Goal: Task Accomplishment & Management: Manage account settings

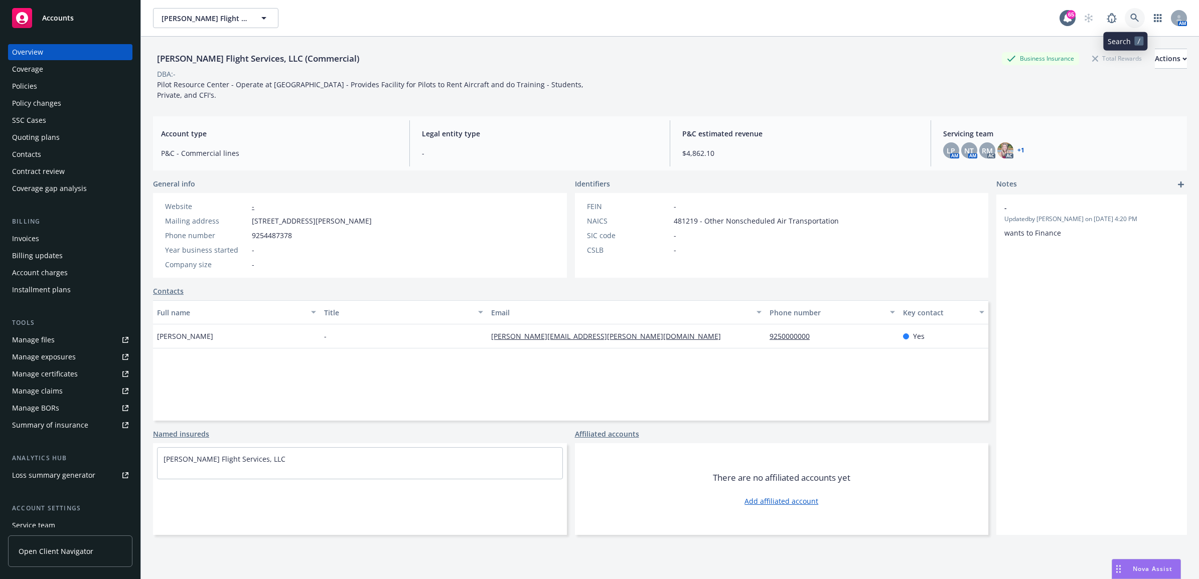
click at [1130, 15] on icon at bounding box center [1134, 18] width 9 height 9
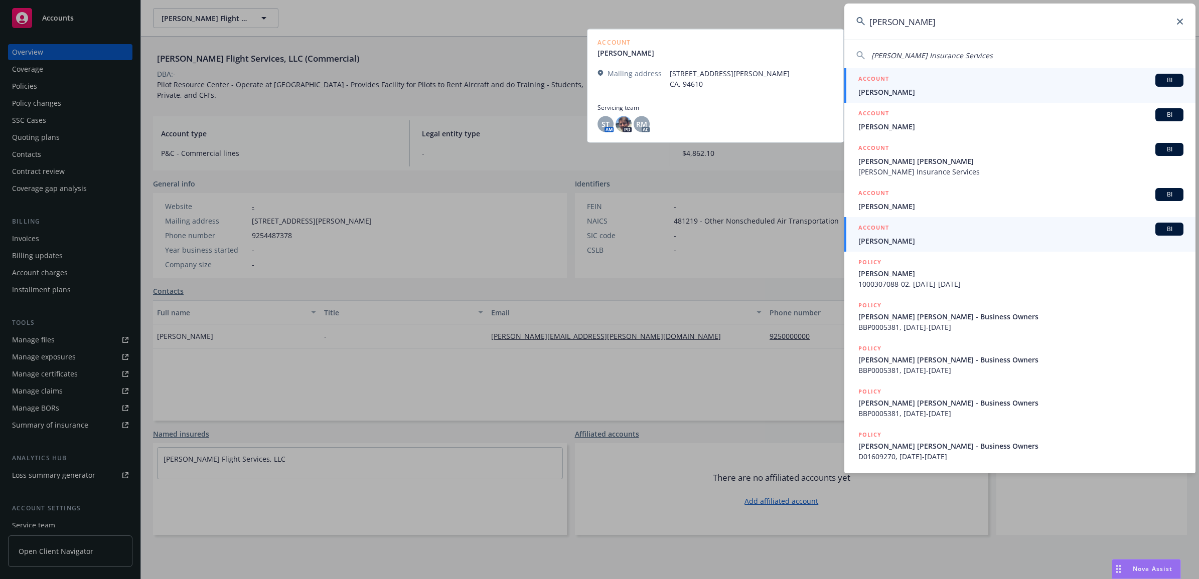
type input "[PERSON_NAME]"
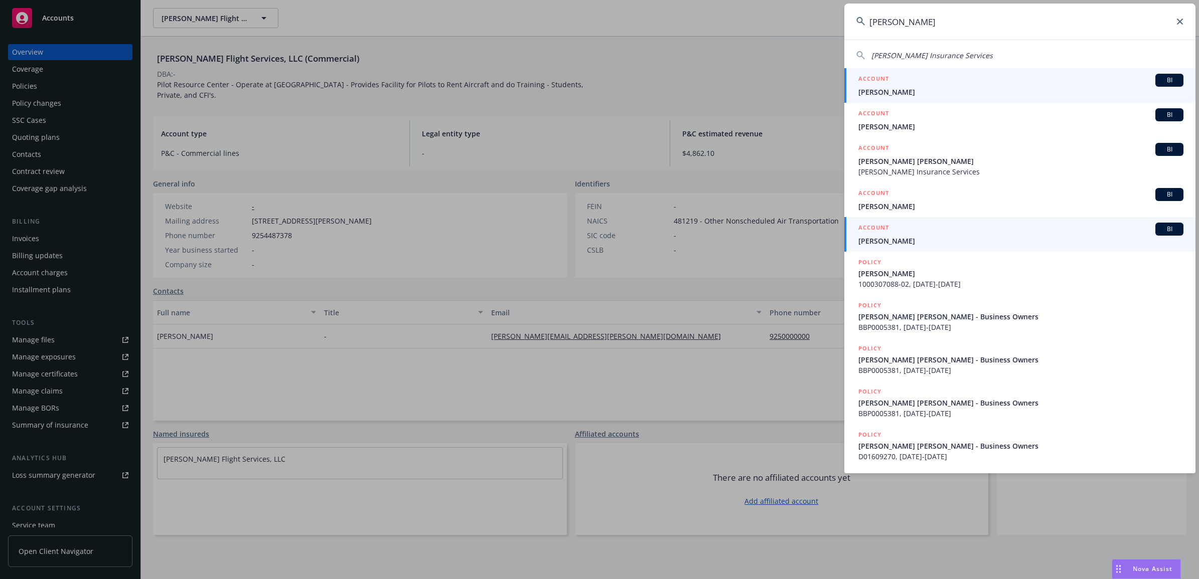
click at [917, 236] on span "[PERSON_NAME]" at bounding box center [1020, 241] width 325 height 11
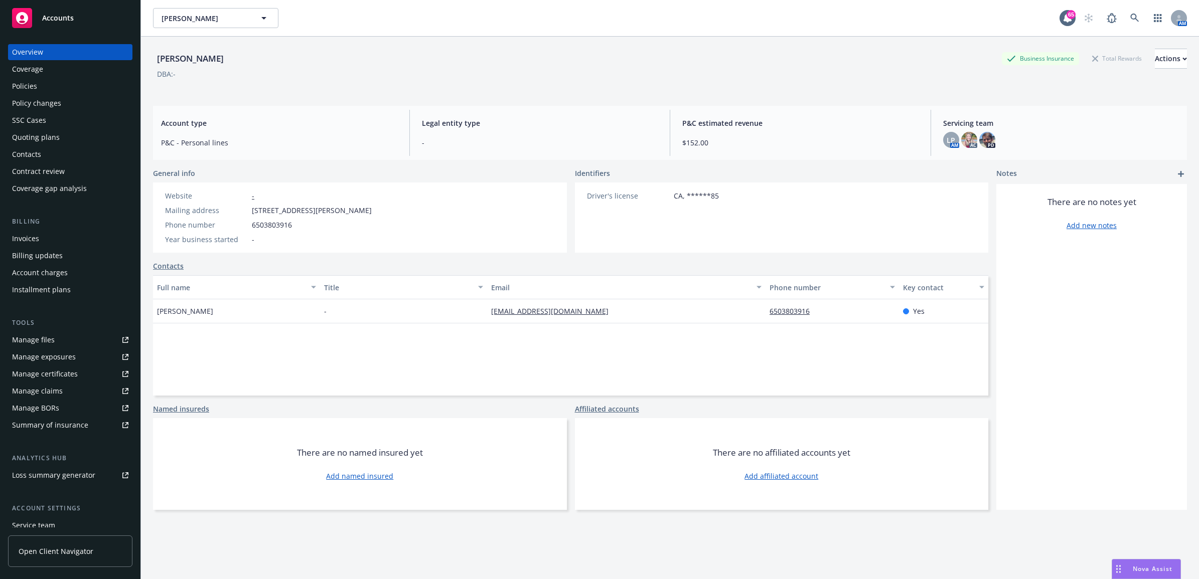
click at [56, 84] on div "Policies" at bounding box center [70, 86] width 116 height 16
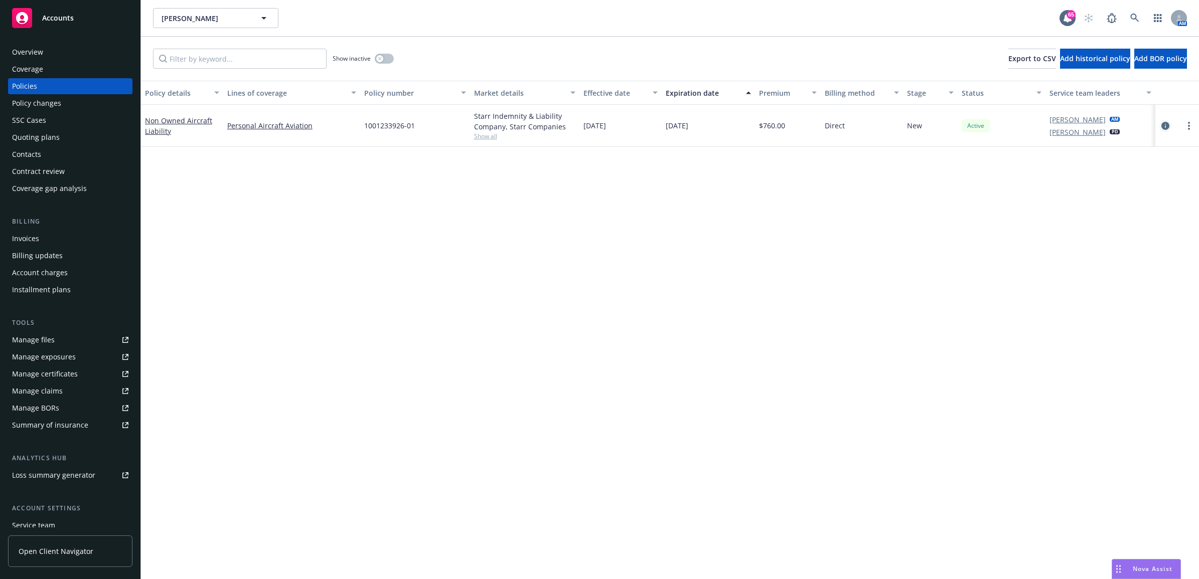
click at [1163, 128] on icon "circleInformation" at bounding box center [1165, 126] width 8 height 8
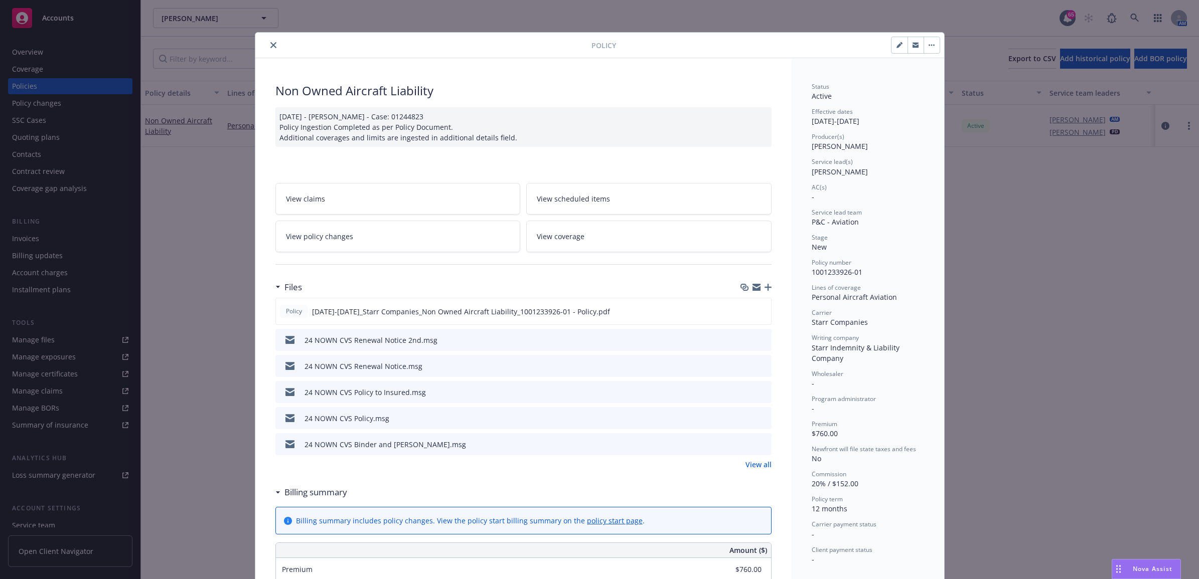
click at [765, 291] on div at bounding box center [755, 287] width 31 height 8
click at [764, 291] on icon "button" at bounding box center [767, 287] width 7 height 7
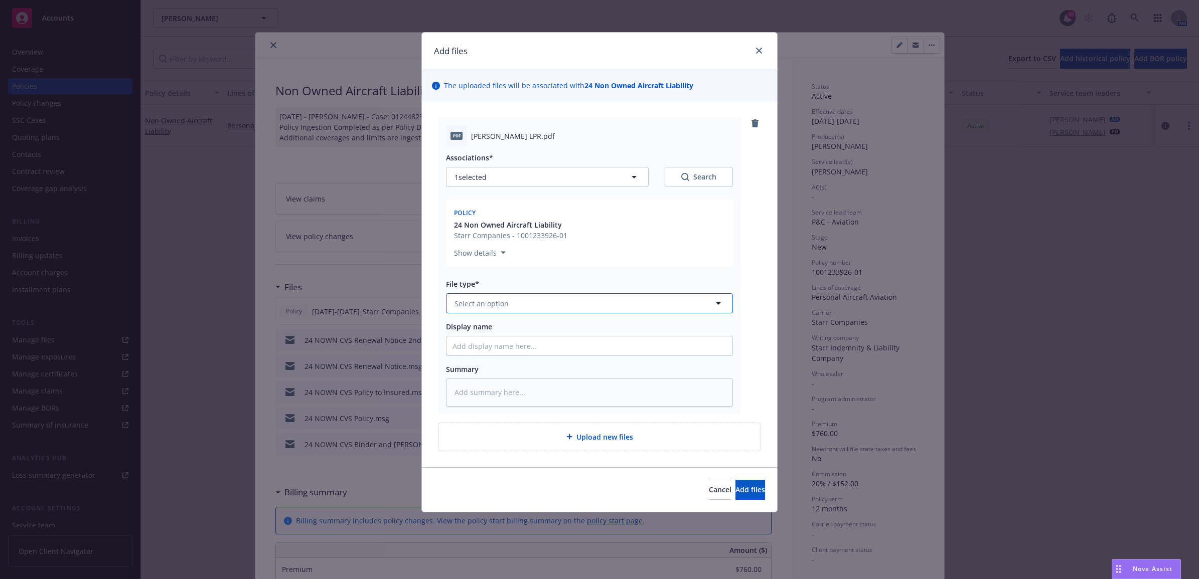
click at [502, 309] on button "Select an option" at bounding box center [589, 303] width 287 height 20
type input "other"
click at [493, 322] on div "Other" at bounding box center [589, 331] width 286 height 27
click at [480, 347] on input "Display name" at bounding box center [589, 346] width 286 height 19
type textarea "x"
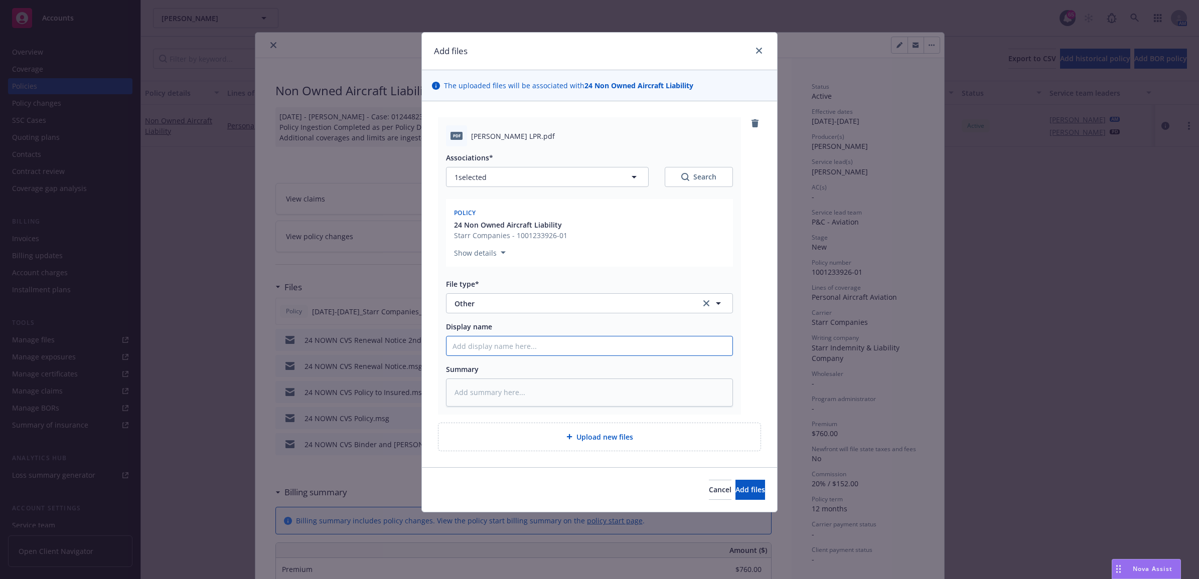
type input "2"
type textarea "x"
type input "24"
type textarea "x"
type input "24"
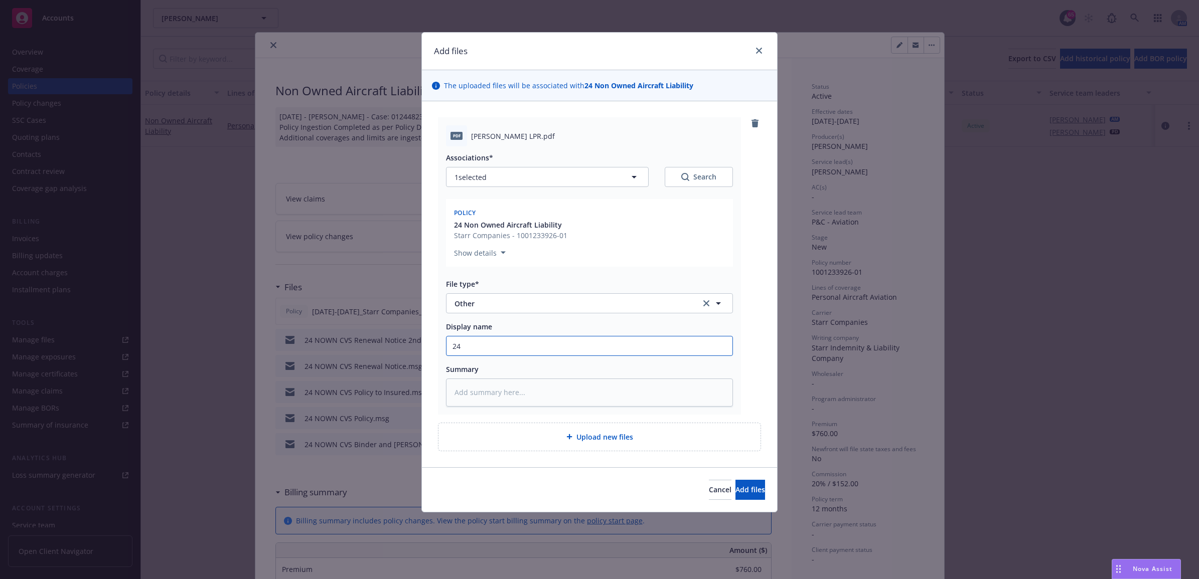
type textarea "x"
type input "24 N"
type textarea "x"
type input "24 NO"
type textarea "x"
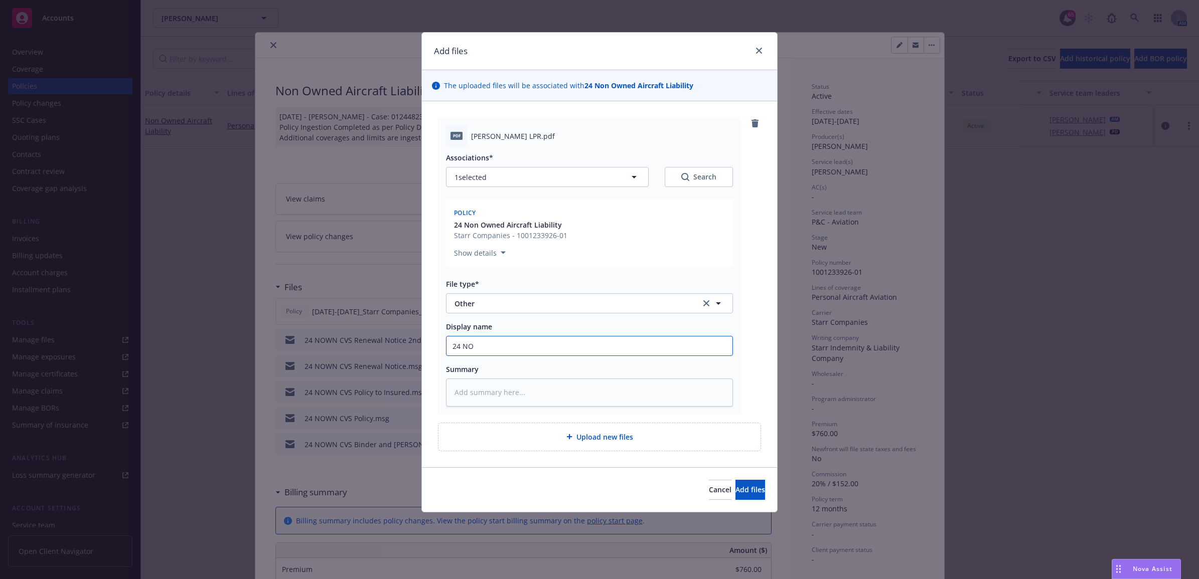
type input "24 NOW"
type textarea "x"
type input "24 NOWN"
type textarea "x"
type input "24 NOWN"
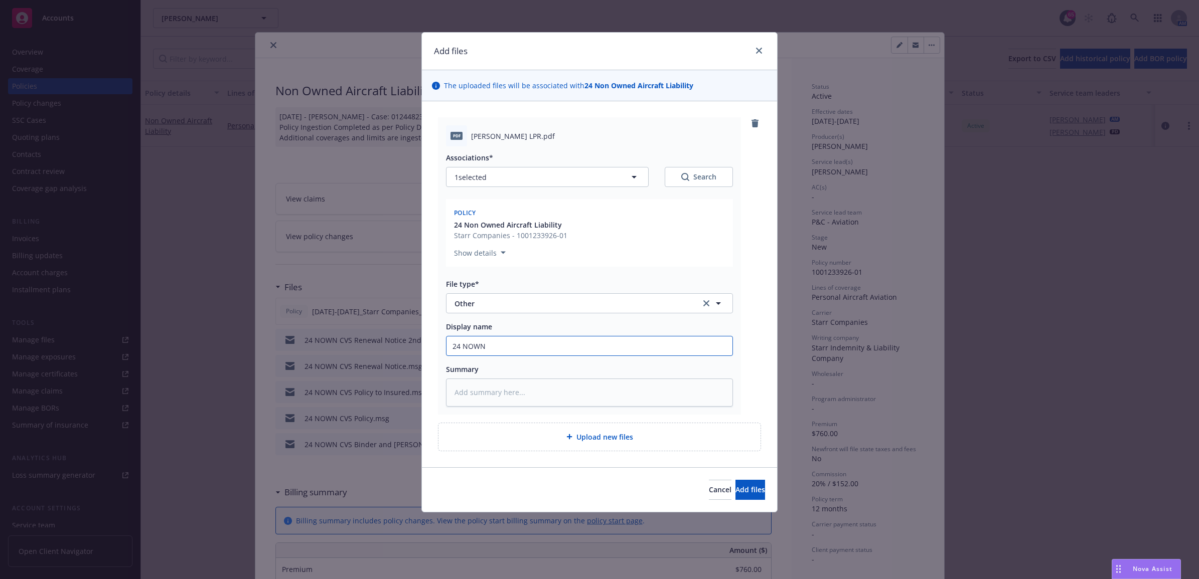
type textarea "x"
type input "24 NOWN C"
type textarea "x"
type input "24 NOWN CV"
type textarea "x"
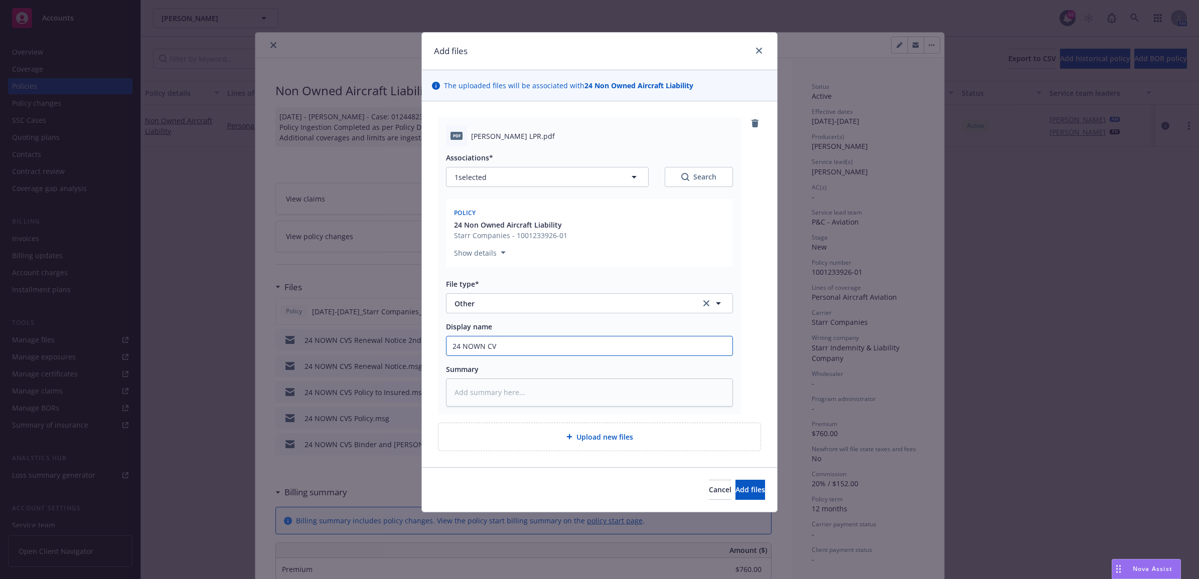
type input "24 NOWN CVS"
type textarea "x"
type input "24 NOWN CVS"
type textarea "x"
type input "24 NOWN CVS -"
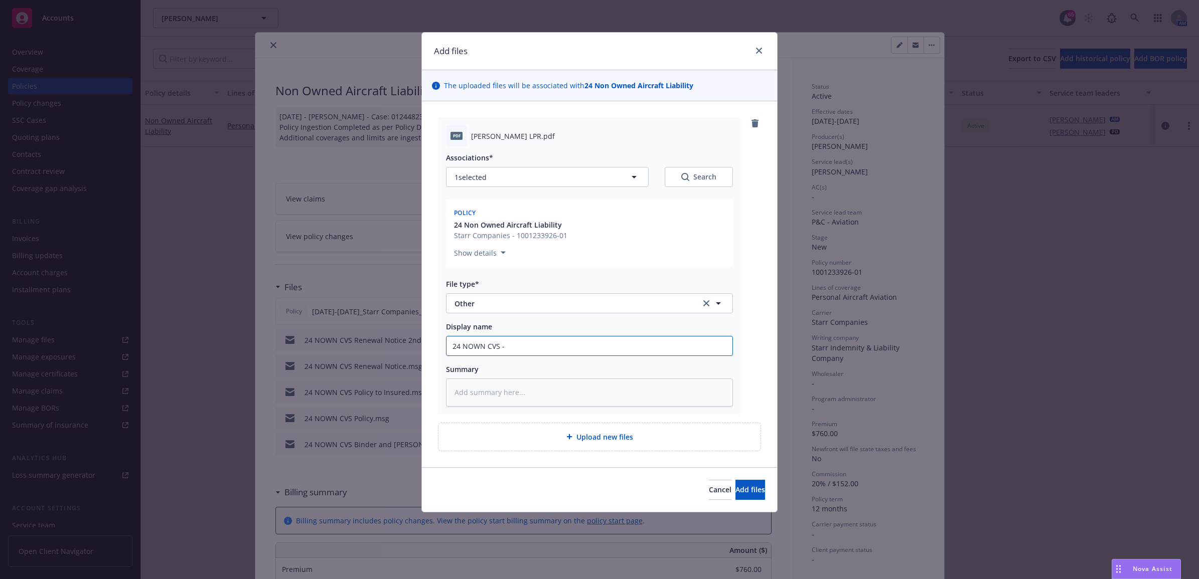
type textarea "x"
type input "24 NOWN CVS -"
type textarea "x"
type input "24 NOWN CVS -"
type textarea "x"
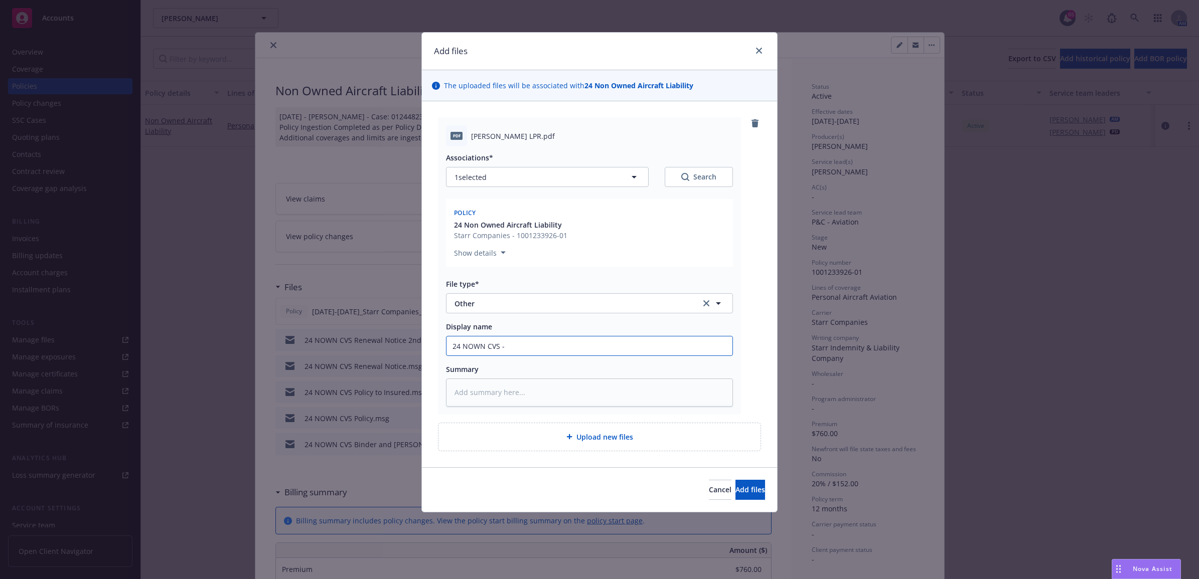
type input "24 NOWN CVS - S"
type textarea "x"
type input "24 NOWN CVS - Si"
type textarea "x"
type input "24 NOWN CVS - Sig"
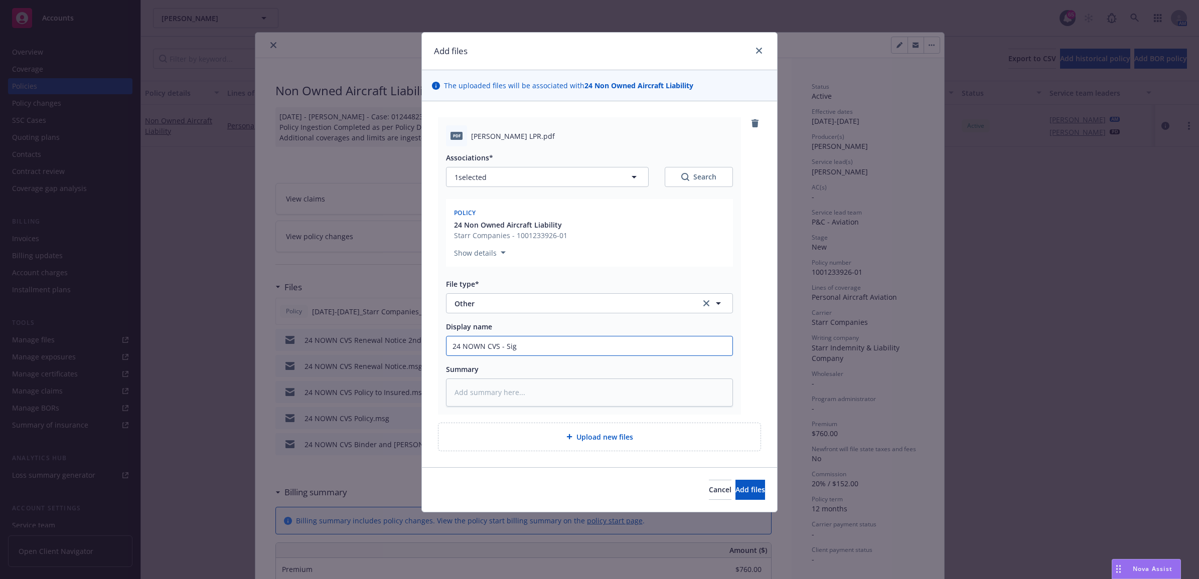
type textarea "x"
type input "24 NOWN CVS - Sign"
type textarea "x"
type input "24 NOWN CVS - Signe"
type textarea "x"
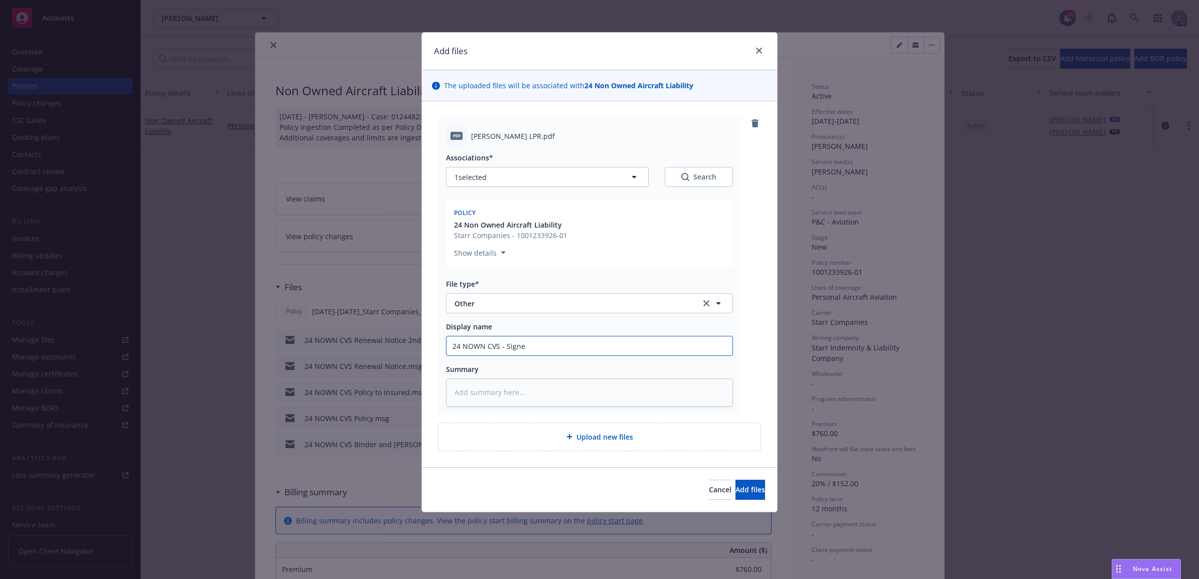
type input "24 NOWN CVS - Signe"
type textarea "x"
type input "24 NOWN CVS - Signe"
type textarea "x"
type input "24 NOWN CVS - Signed"
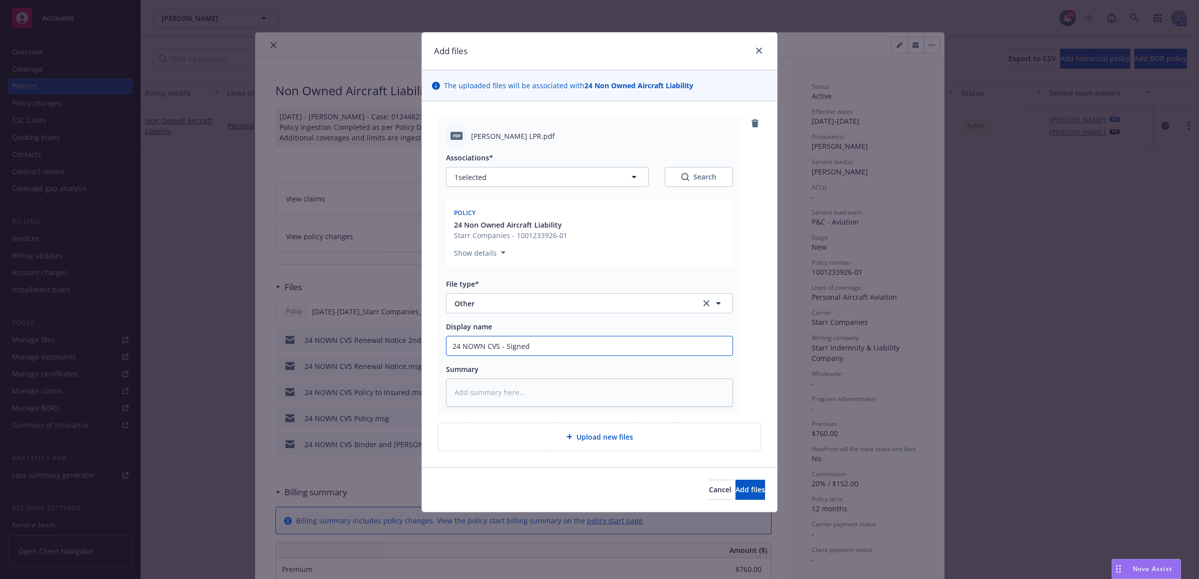
type textarea "x"
type input "24 NOWN CVS - Signed"
type textarea "x"
type input "24 NOWN CVS - Signed P"
type textarea "x"
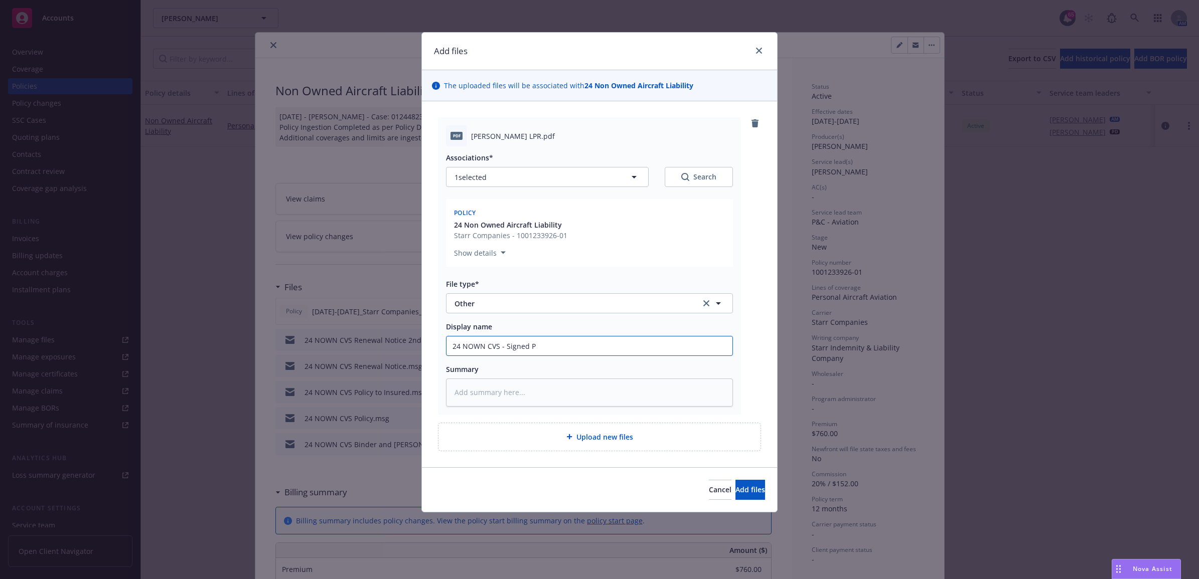
type input "24 NOWN CVS - Signed"
type textarea "x"
type input "24 NOWN CVS - Signed L"
type textarea "x"
type input "24 NOWN CVS - Signed LP"
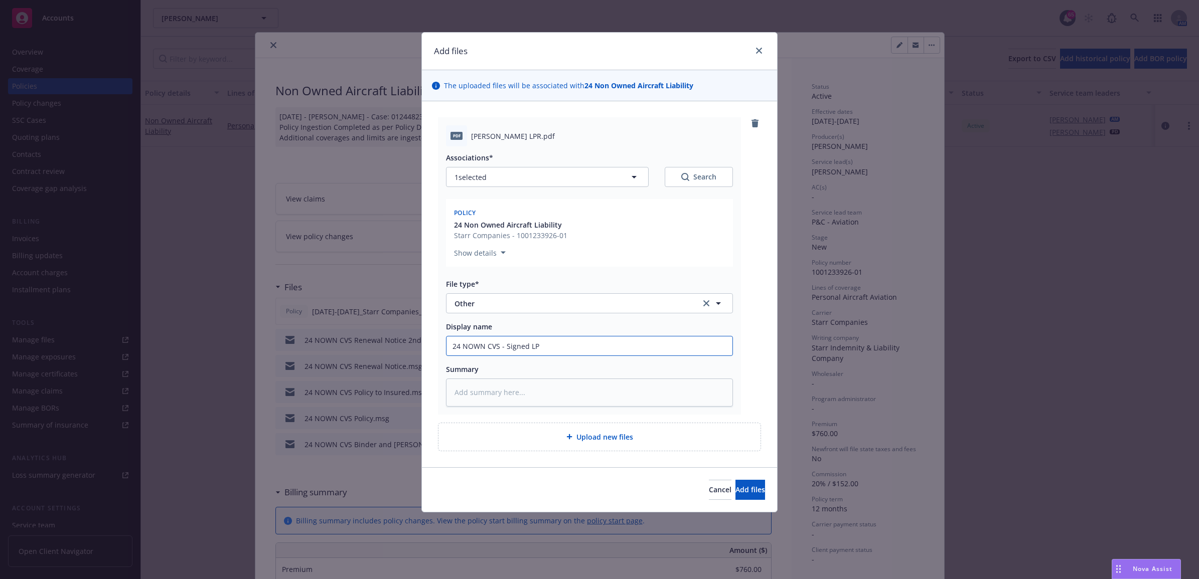
type textarea "x"
drag, startPoint x: 480, startPoint y: 349, endPoint x: 397, endPoint y: 345, distance: 83.9
click at [384, 349] on div "Add files The uploaded files will be associated with 24 Non Owned Aircraft Liab…" at bounding box center [599, 289] width 1199 height 579
type input "24 NOWN CVS - Signed LPR"
paste textarea "24 NOWN CVS - Signed LPR"
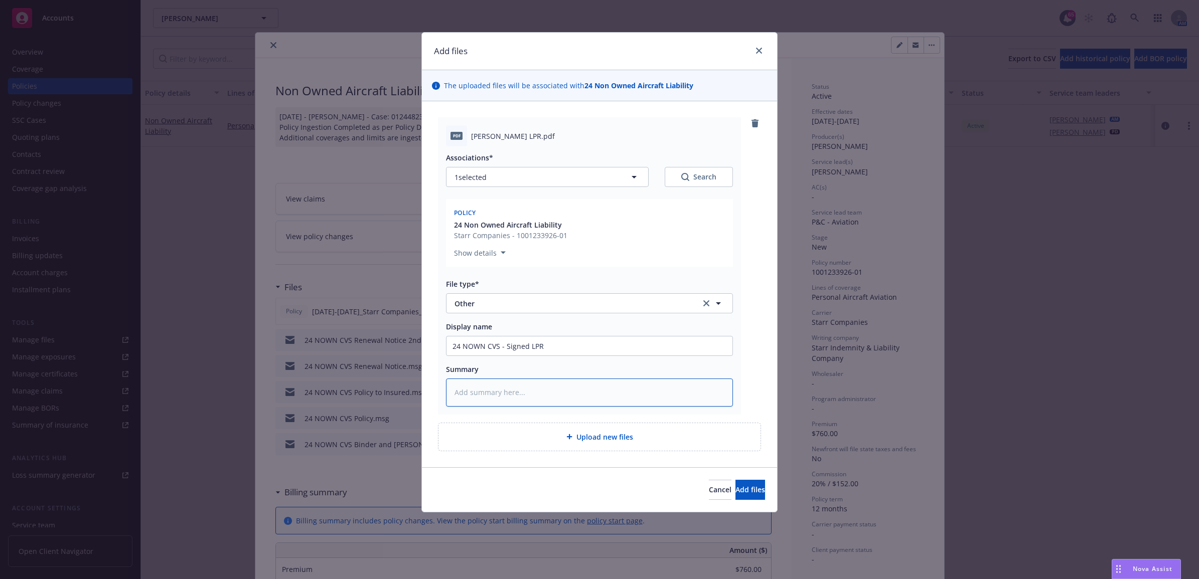
type textarea "x"
type textarea "24 NOWN CVS - Signed LPR"
type textarea "x"
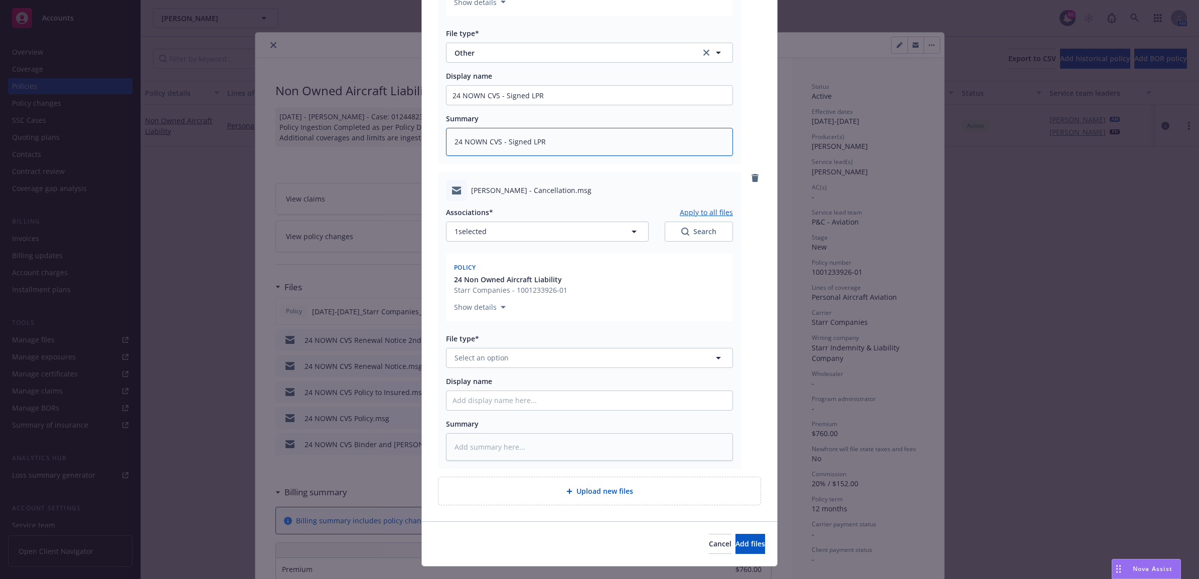
scroll to position [271, 0]
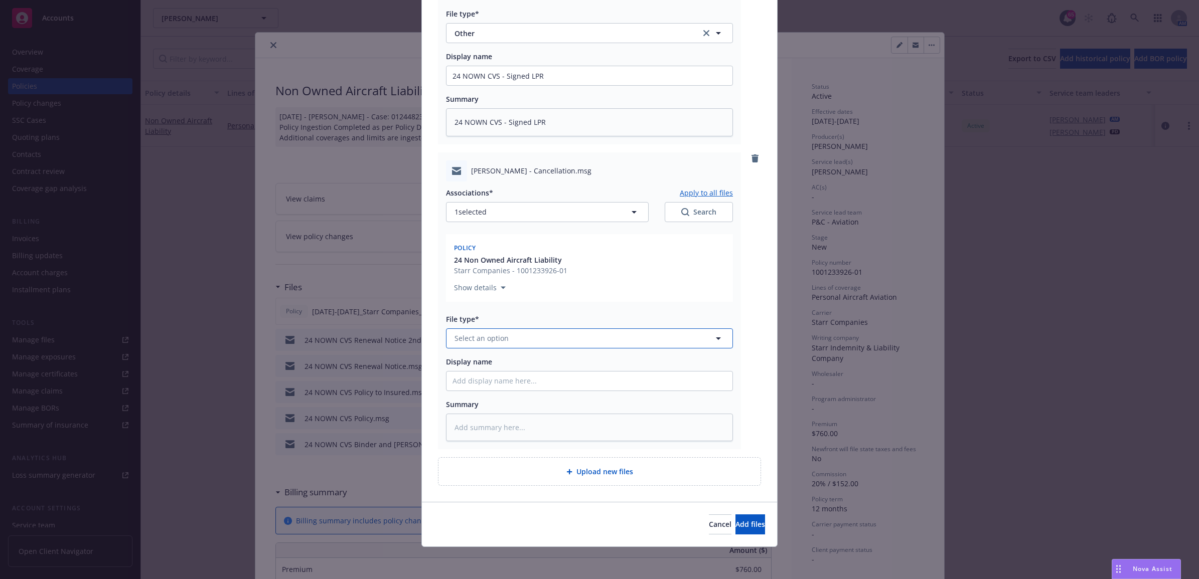
click at [492, 337] on span "Select an option" at bounding box center [481, 338] width 54 height 11
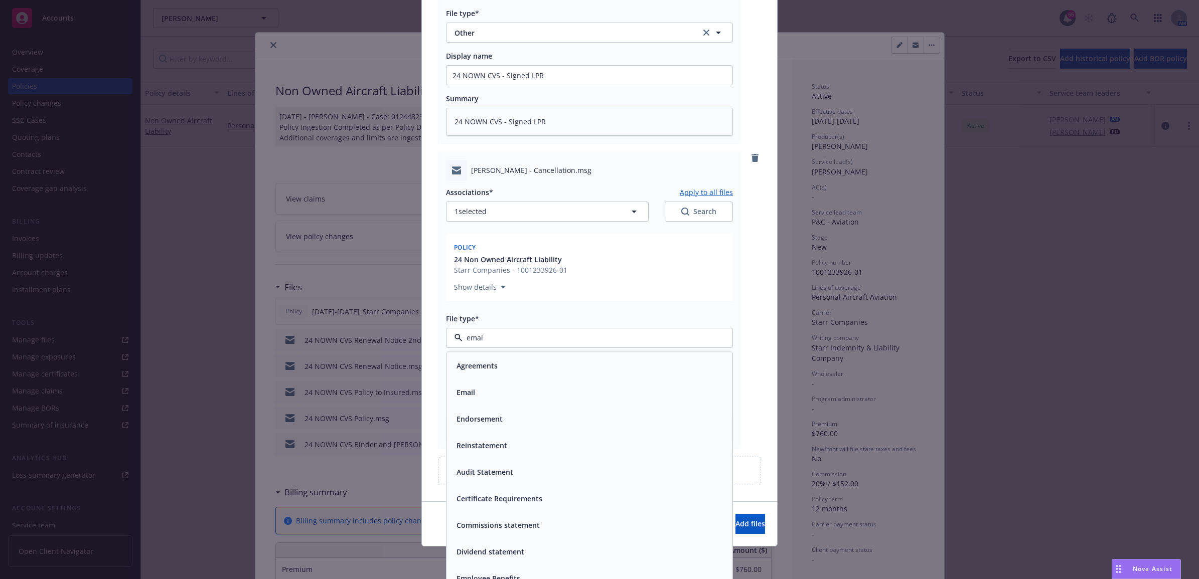
type input "email"
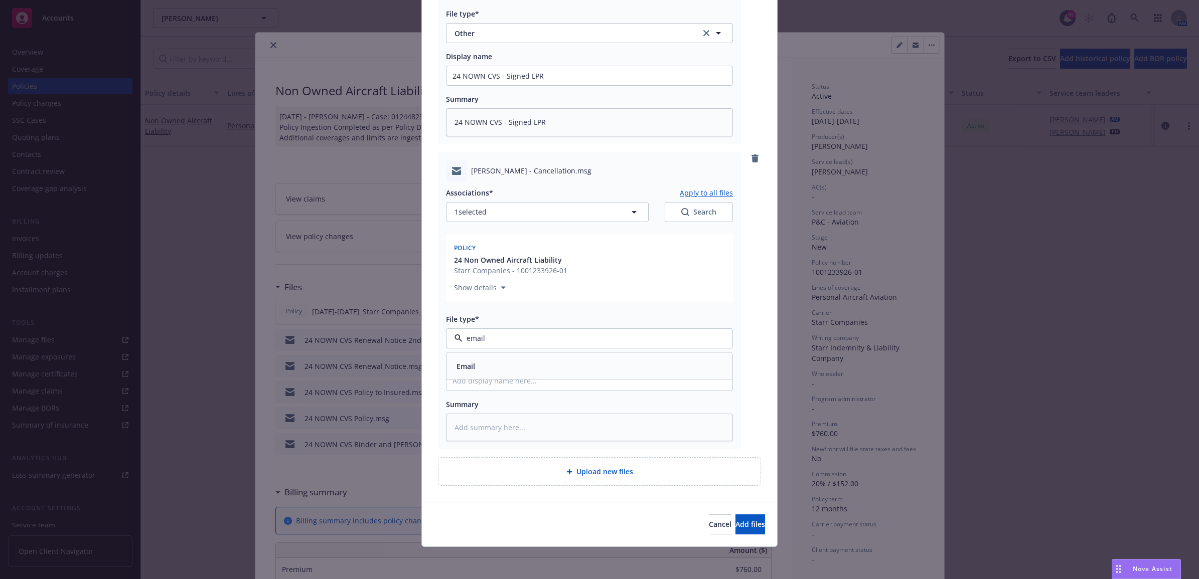
click at [559, 367] on div "Email" at bounding box center [589, 366] width 274 height 15
click at [518, 85] on input "Display name" at bounding box center [589, 75] width 286 height 19
type textarea "x"
type input "2"
type textarea "x"
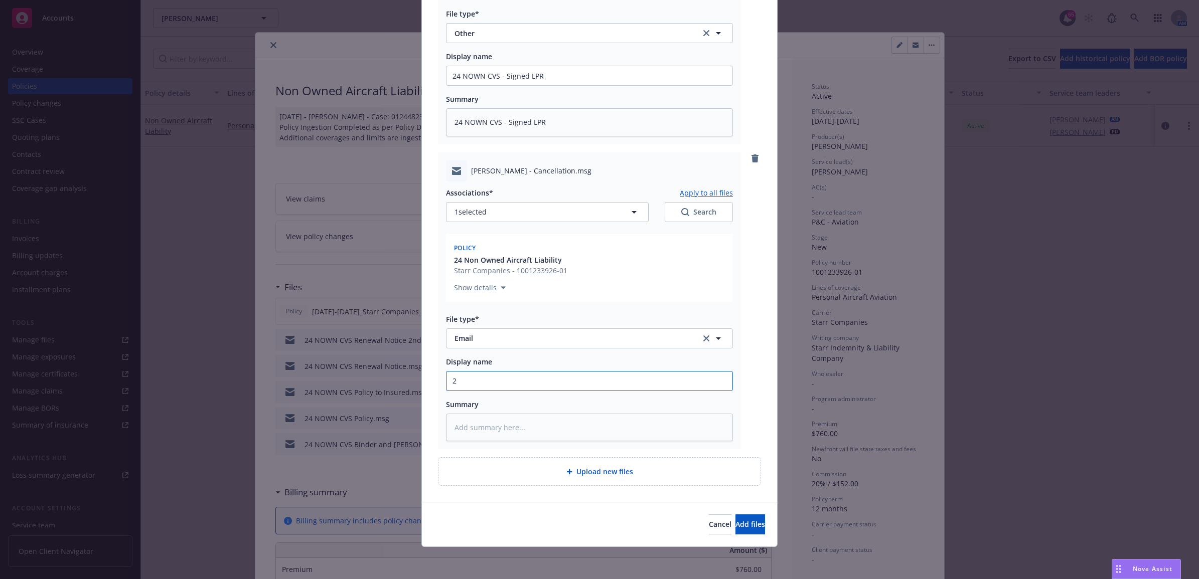
type input "24"
type textarea "x"
type input "24"
type textarea "x"
type input "24 N"
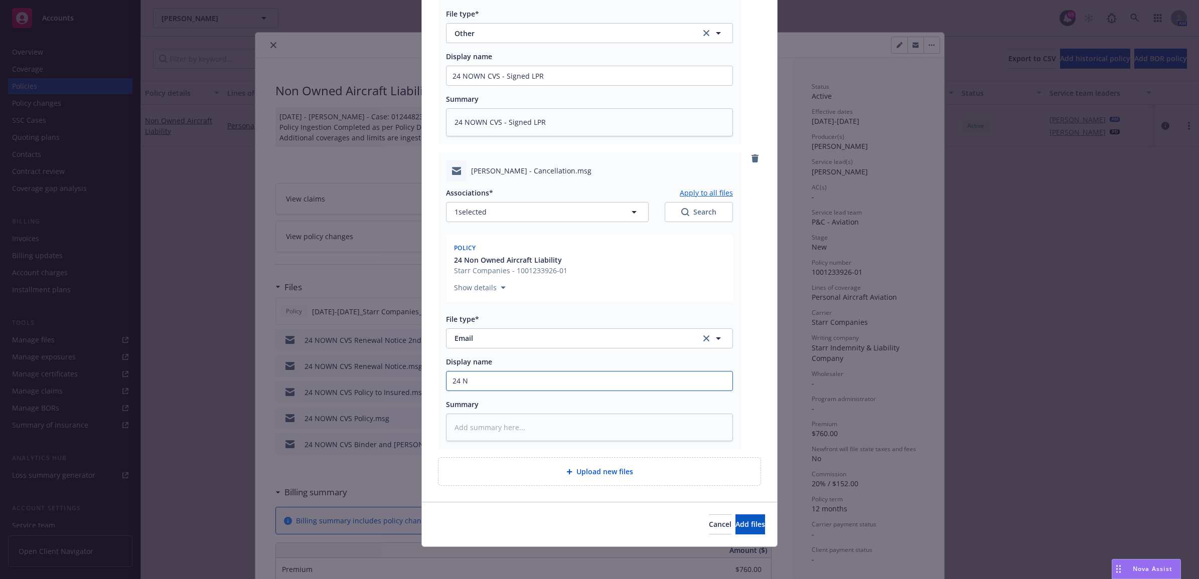
type textarea "x"
type input "24 NOW"
type textarea "x"
type input "24 NOWN"
type textarea "x"
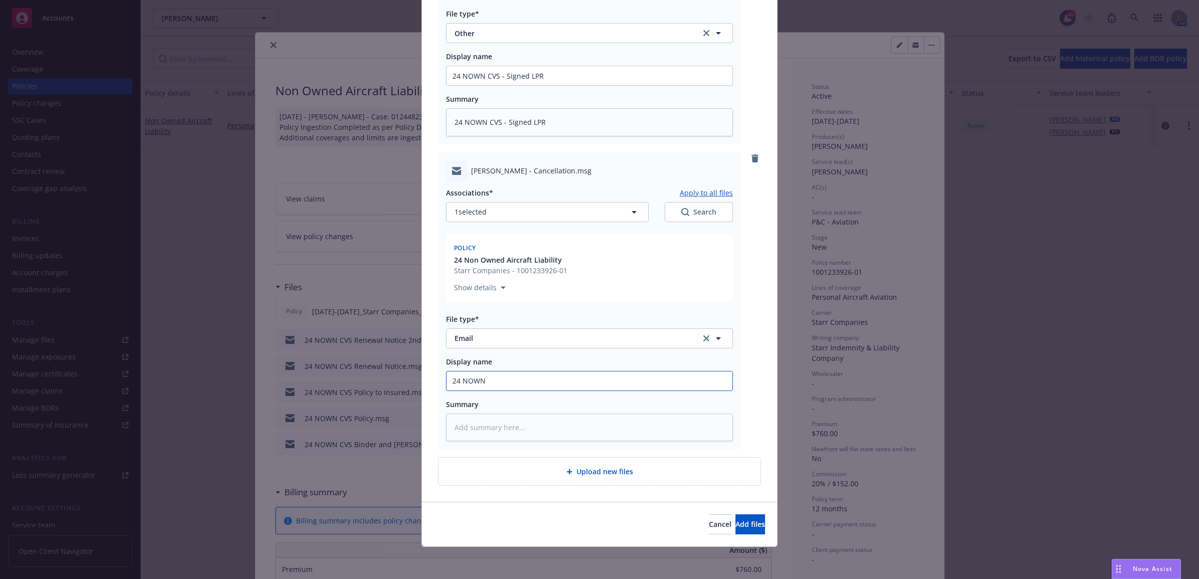
type input "24 NOWN"
type textarea "x"
type input "24 NOWN C"
type textarea "x"
type input "24 NOWN CV"
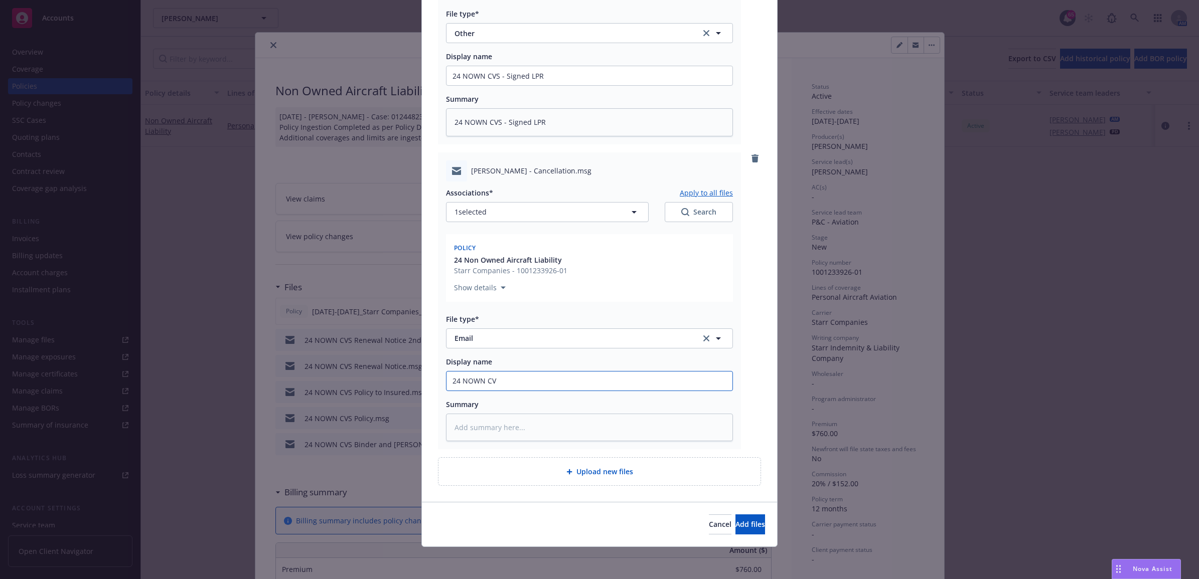
type textarea "x"
type input "24 NOWN CVS"
type textarea "x"
type input "24 NOWN CVS"
type textarea "x"
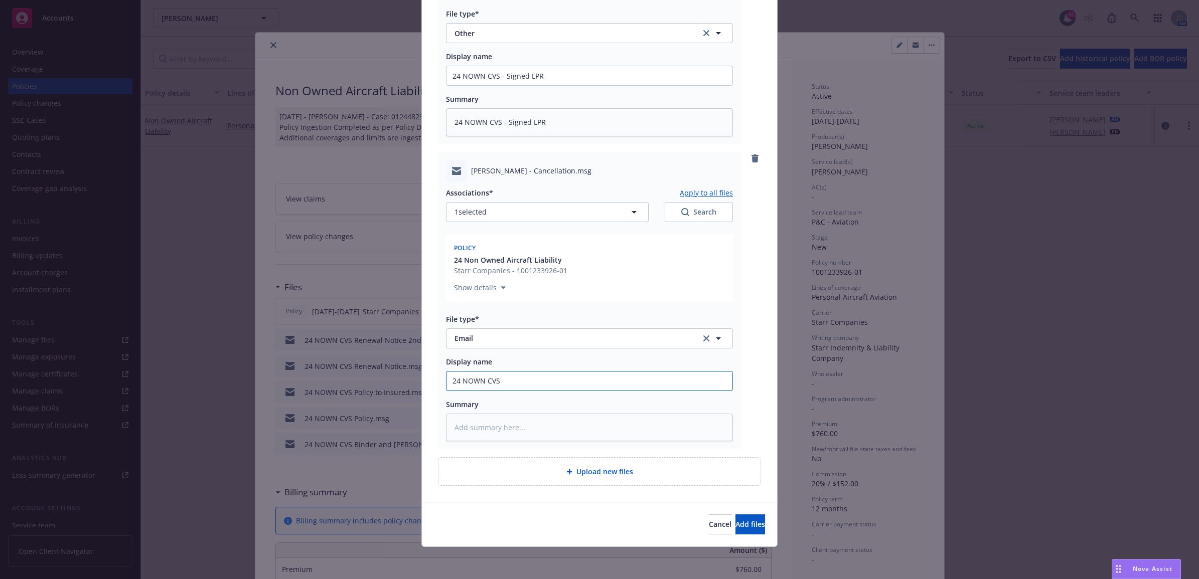
type input "24 NOWN CVS _"
type textarea "x"
type input "24 NOWN CVS _"
type textarea "x"
type input "24 NOWN CVS _"
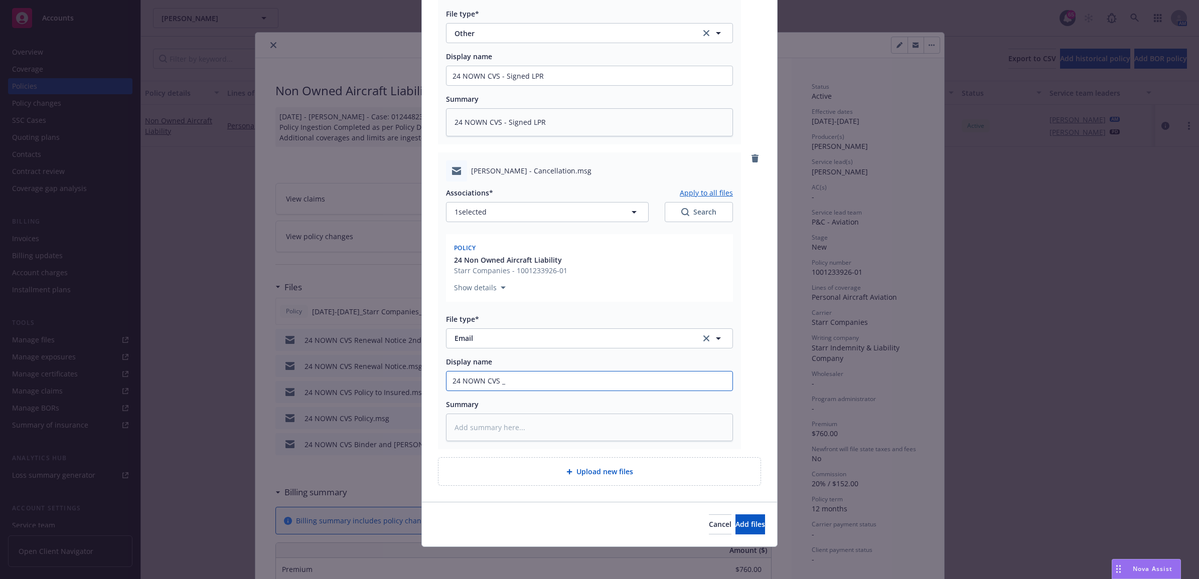
type textarea "x"
type input "24 NOWN CVS"
type textarea "x"
type input "24 NOWN CVS -"
type textarea "x"
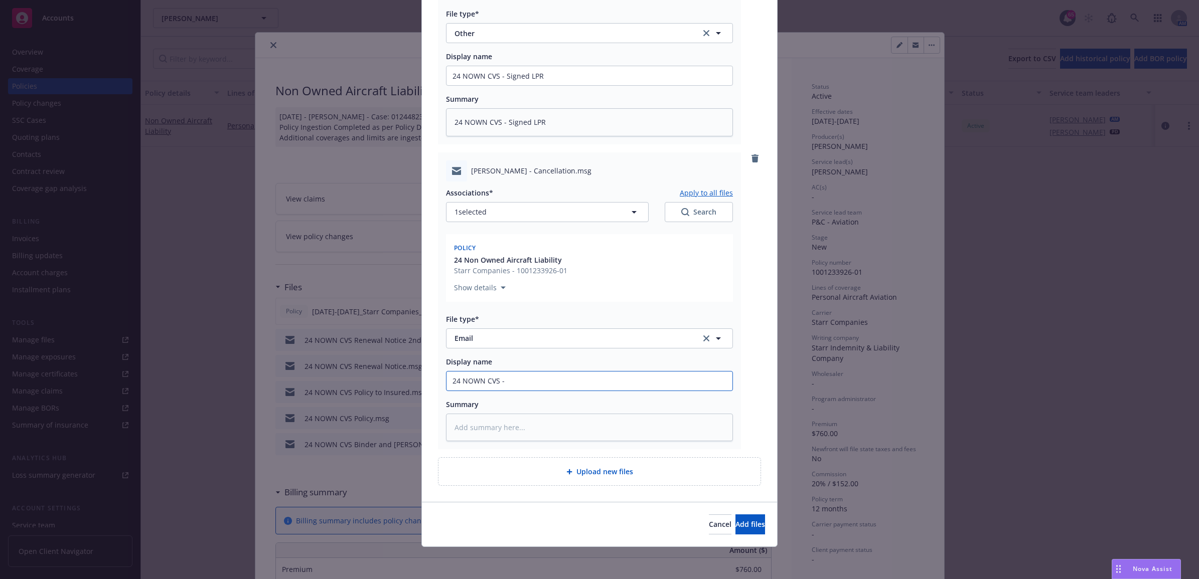
type input "24 NOWN CVS -"
type textarea "x"
type input "24 NOWN CVS - C"
type textarea "x"
type input "24 NOWN CVS - Ca"
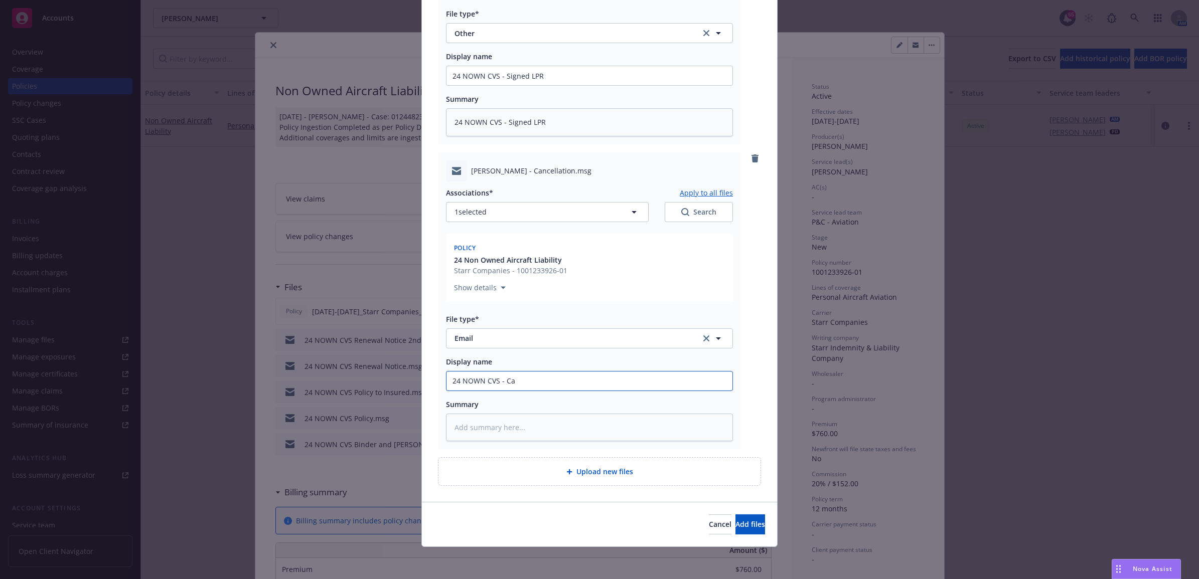
type textarea "x"
type input "24 NOWN CVS - Can"
type textarea "x"
type input "24 NOWN CVS - Canc"
type textarea "x"
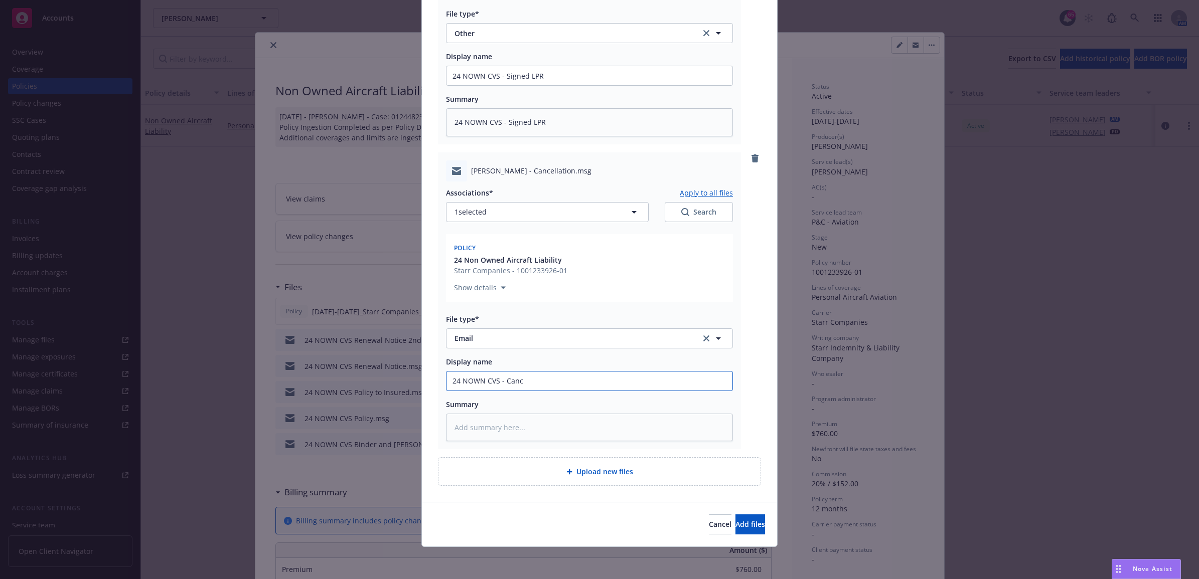
type input "24 NOWN CVS - Cance"
type textarea "x"
type input "24 NOWN CVS - Cancel"
type textarea "x"
type input "24 NOWN CVS - Cancell"
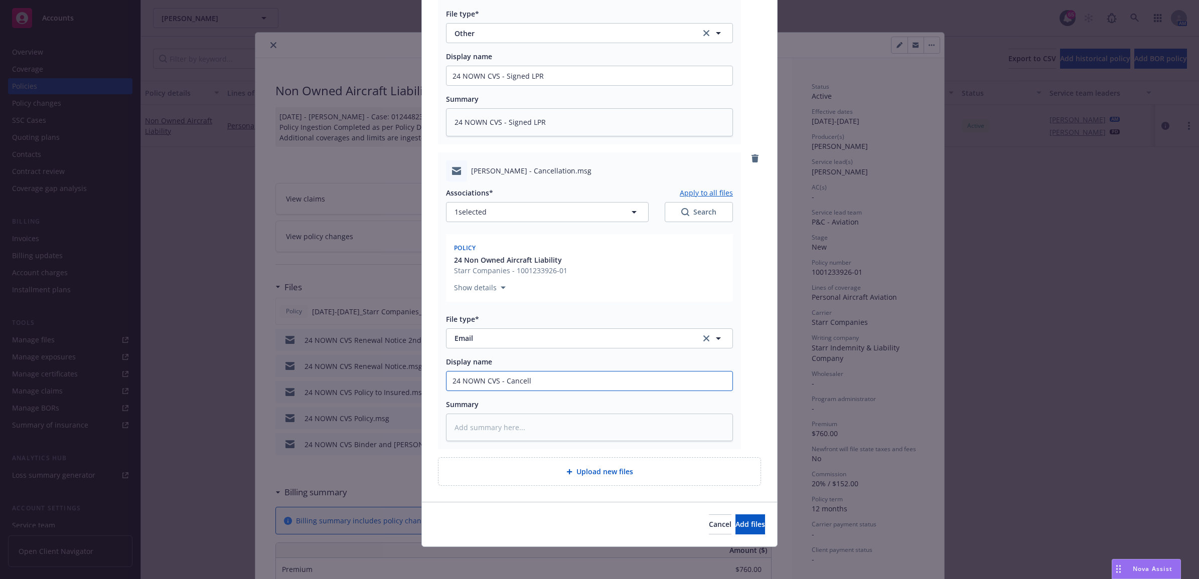
type textarea "x"
type input "24 NOWN CVS - Cancella"
type textarea "x"
type input "24 NOWN CVS - Cancellat"
type textarea "x"
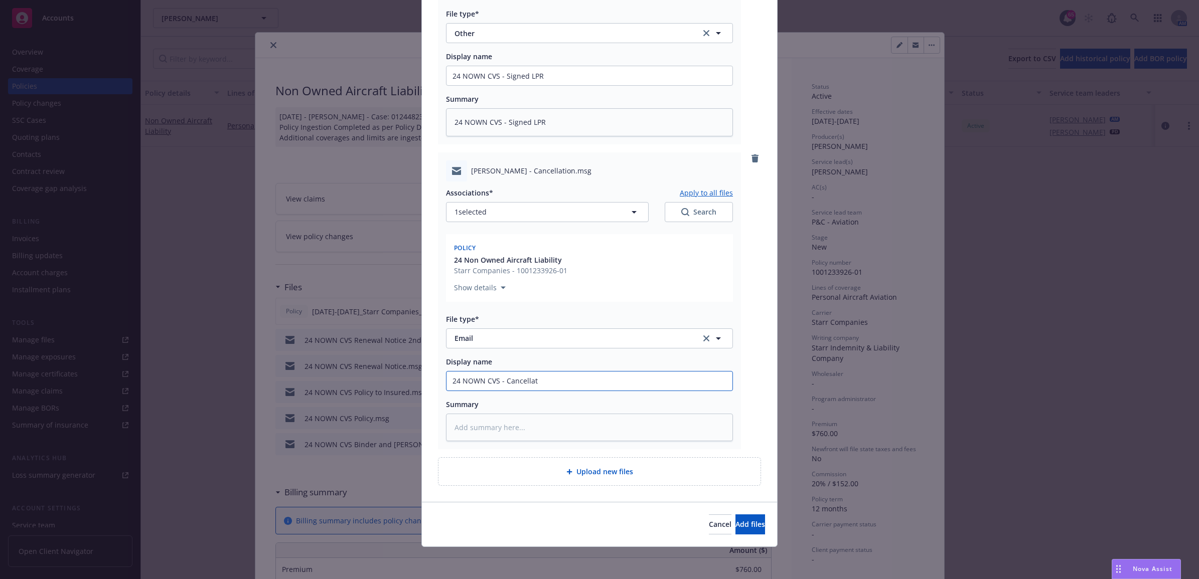
type input "24 NOWN CVS - Cancellati"
type textarea "x"
type input "24 NOWN CVS - Cancellatio"
type textarea "x"
type input "24 NOWN CVS - Cancellation"
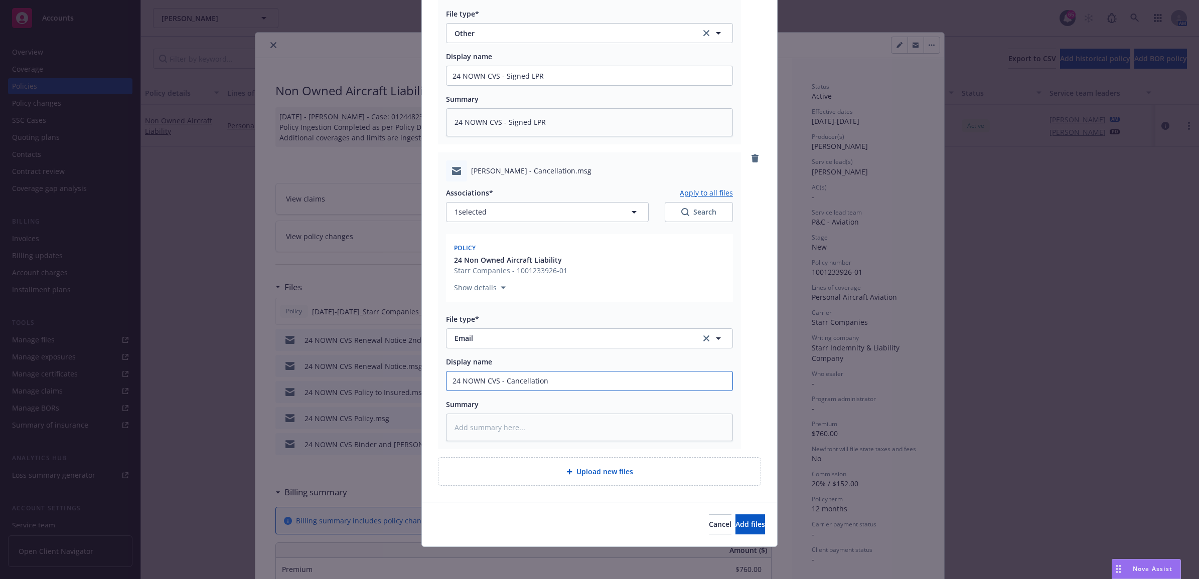
type textarea "x"
type input "24 NOWN CVS - Cancellation"
type textarea "x"
type input "24 NOWN CVS - Cancellation R"
type textarea "x"
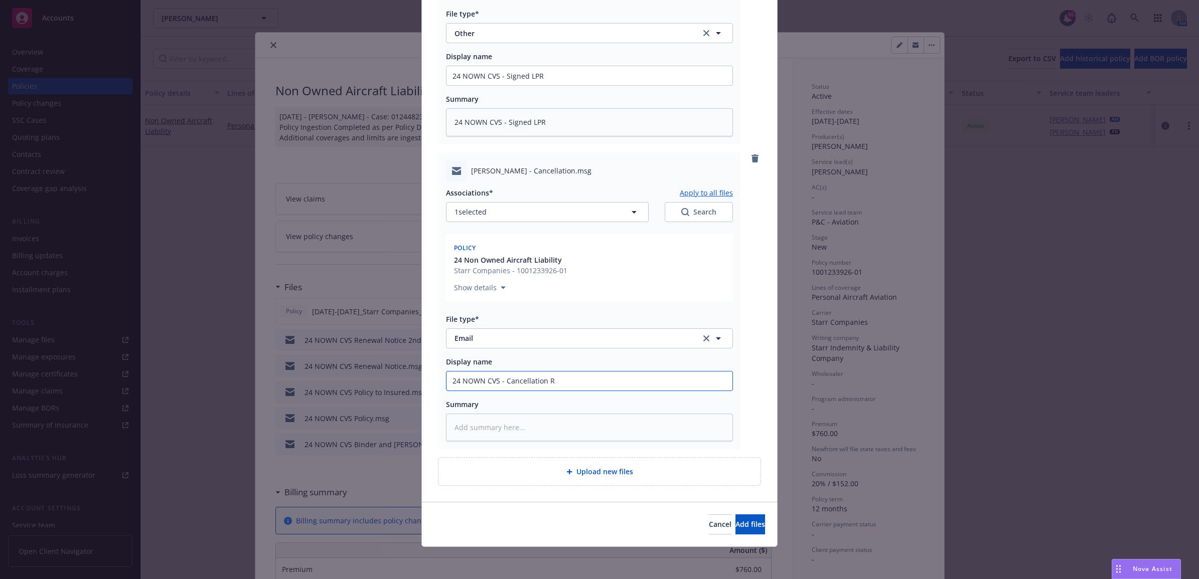
type input "24 NOWN CVS - Cancellation Re"
type textarea "x"
type input "24 NOWN CVS - Cancellation Req"
type textarea "x"
type input "24 NOWN CVS - Cancellation Requ"
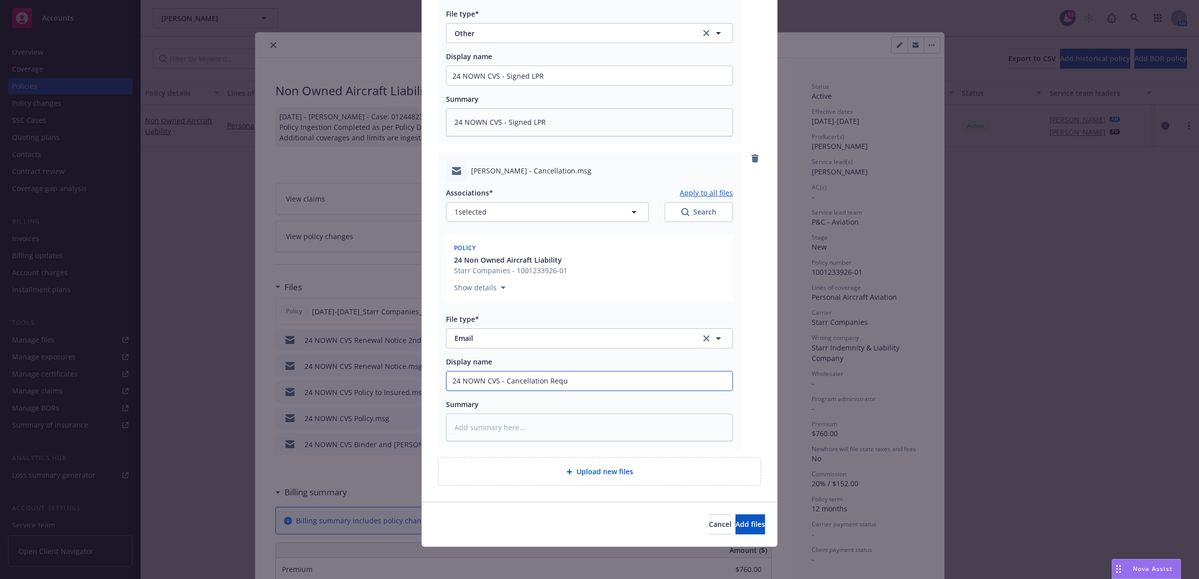
type textarea "x"
type input "24 NOWN CVS - Cancellation Reque"
type textarea "x"
type input "24 NOWN CVS - Cancellation Reques"
type textarea "x"
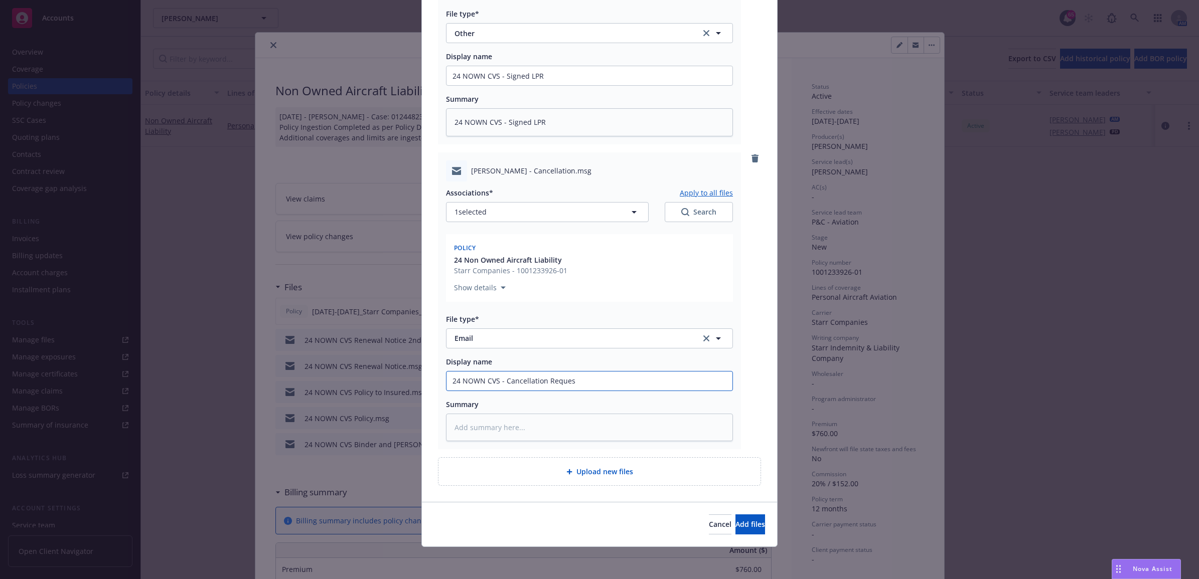
type input "24 NOWN CVS - Cancellation Request"
type textarea "x"
type input "24 NOWN CVS - Cancellation Request"
type textarea "x"
type input "24 NOWN CVS - Cancellation Request s"
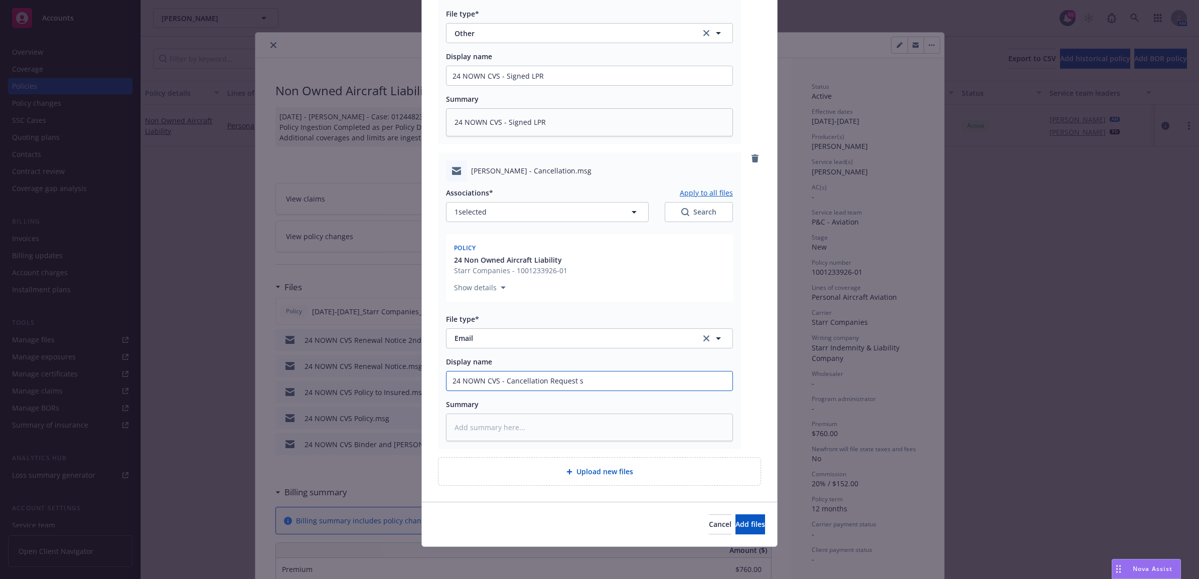
type textarea "x"
type input "24 NOWN CVS - Cancellation Request sen"
type textarea "x"
type input "24 NOWN CVS - Cancellation Request sent"
type textarea "x"
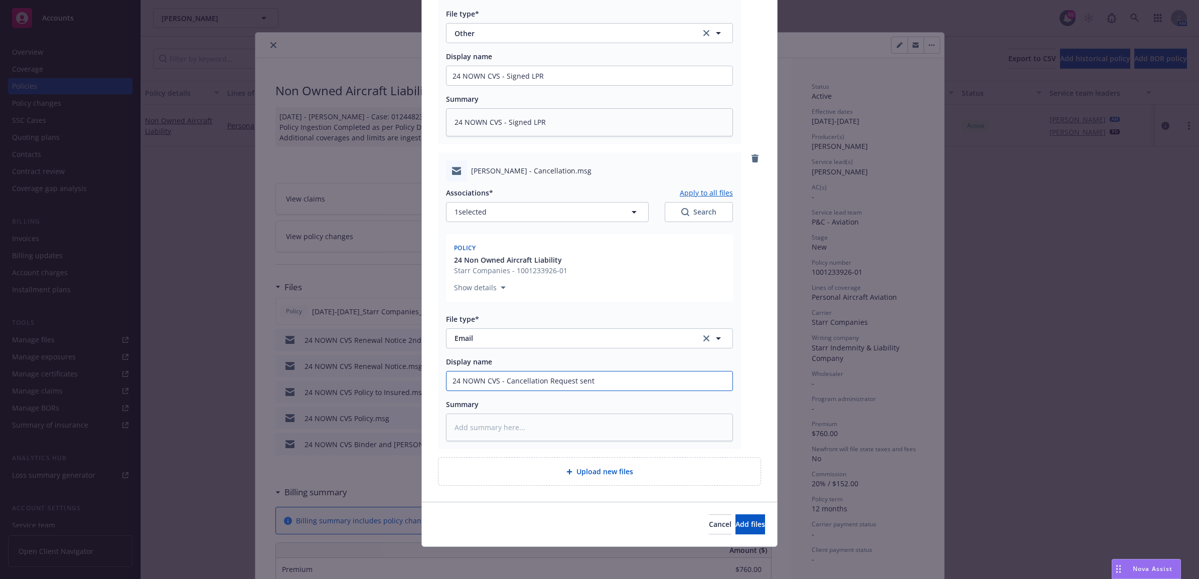
type input "24 NOWN CVS - Cancellation Request sent"
type textarea "x"
type input "24 NOWN CVS - Cancellation Request sent t"
type textarea "x"
type input "24 NOWN CVS - Cancellation Request sent to"
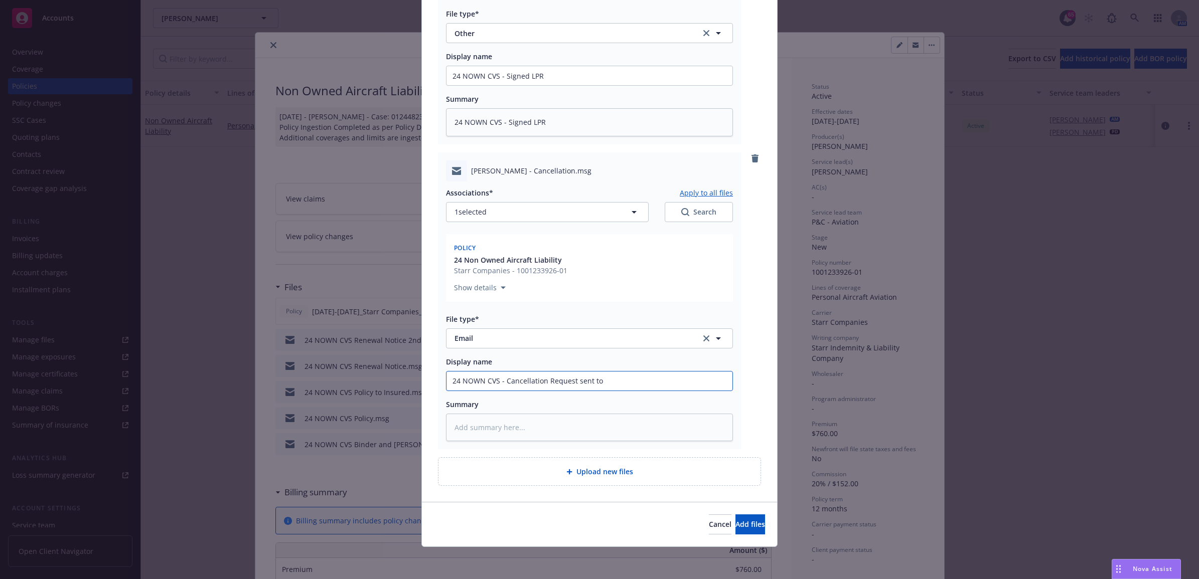
type textarea "x"
type input "24 NOWN CVS - Cancellation Request sent to"
type textarea "x"
type input "24 NOWN CVS - Cancellation Request sent to c"
type textarea "x"
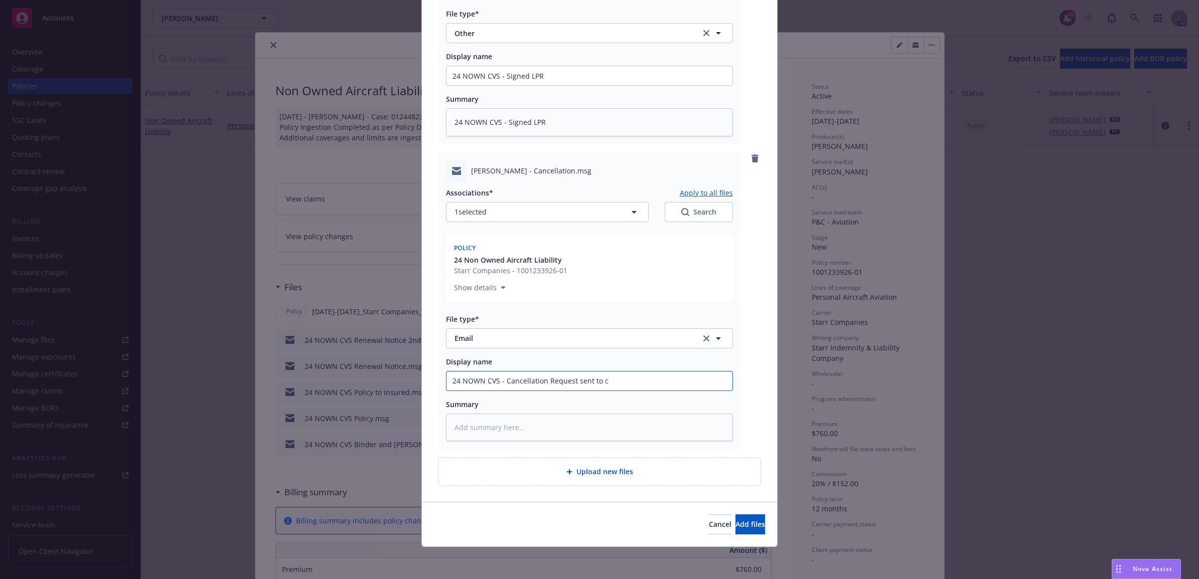
type input "24 NOWN CVS - Cancellation Request sent to ca"
type textarea "x"
type input "24 NOWN CVS - Cancellation Request sent to car"
type textarea "x"
type input "24 NOWN CVS - Cancellation Request sent to [PERSON_NAME]"
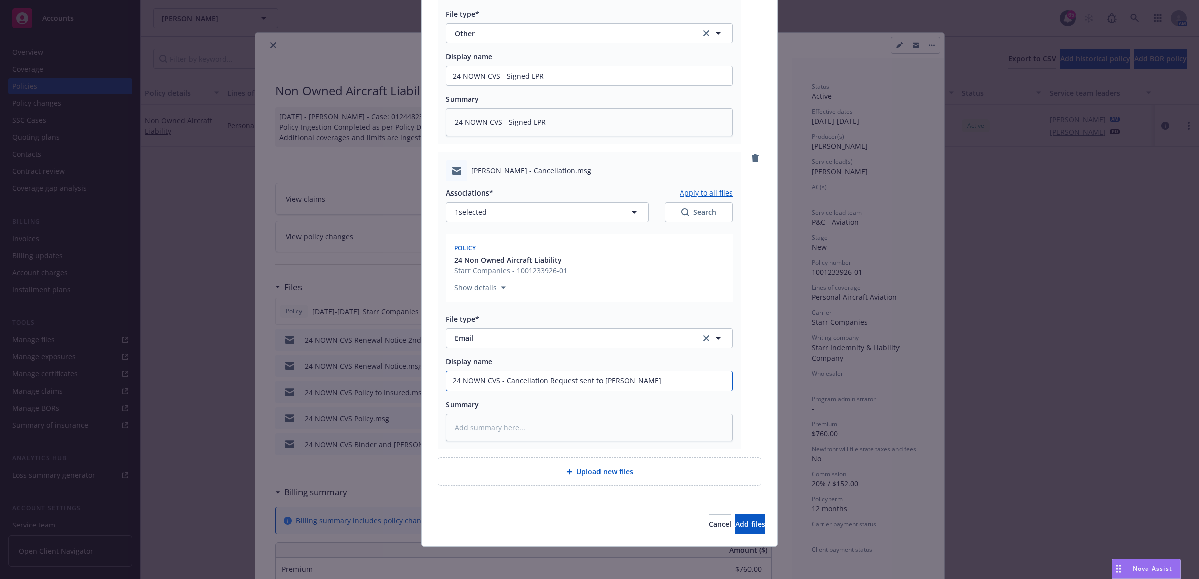
type textarea "x"
type input "24 NOWN CVS - Cancellation Request sent to [PERSON_NAME]"
type textarea "x"
type input "24 NOWN CVS - Cancellation Request sent to [PERSON_NAME]"
type textarea "x"
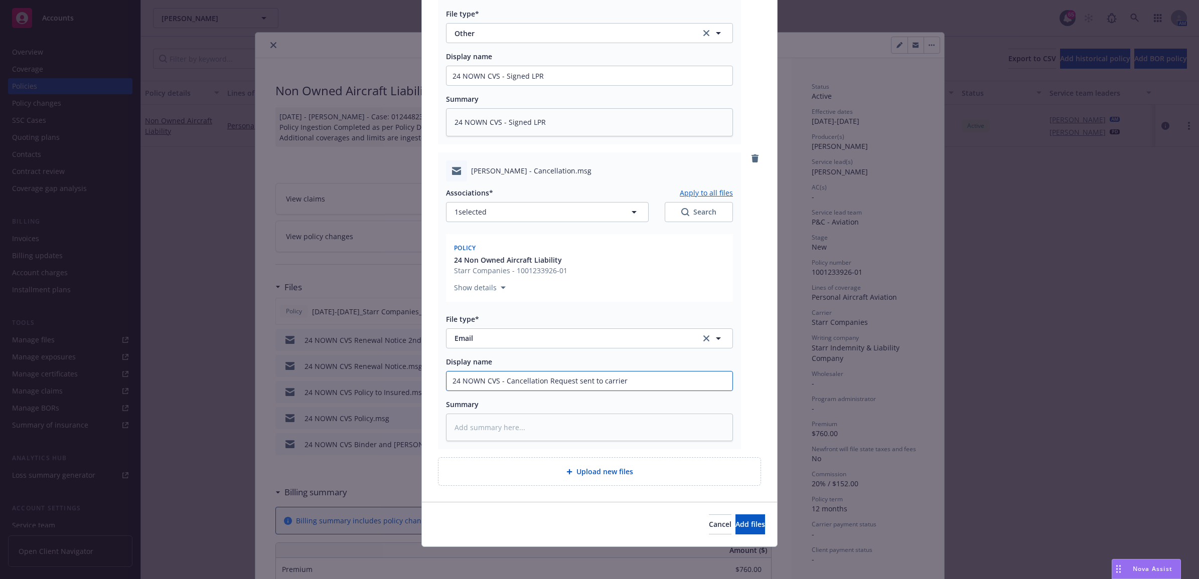
drag, startPoint x: 495, startPoint y: 386, endPoint x: 364, endPoint y: 387, distance: 131.4
click at [364, 387] on div "Add files The uploaded files will be associated with 24 Non Owned Aircraft Liab…" at bounding box center [599, 289] width 1199 height 579
type input "24 NOWN CVS - Cancellation Request sent to carrier"
paste textarea "24 NOWN CVS - Cancellation Request sent to carrier"
type textarea "x"
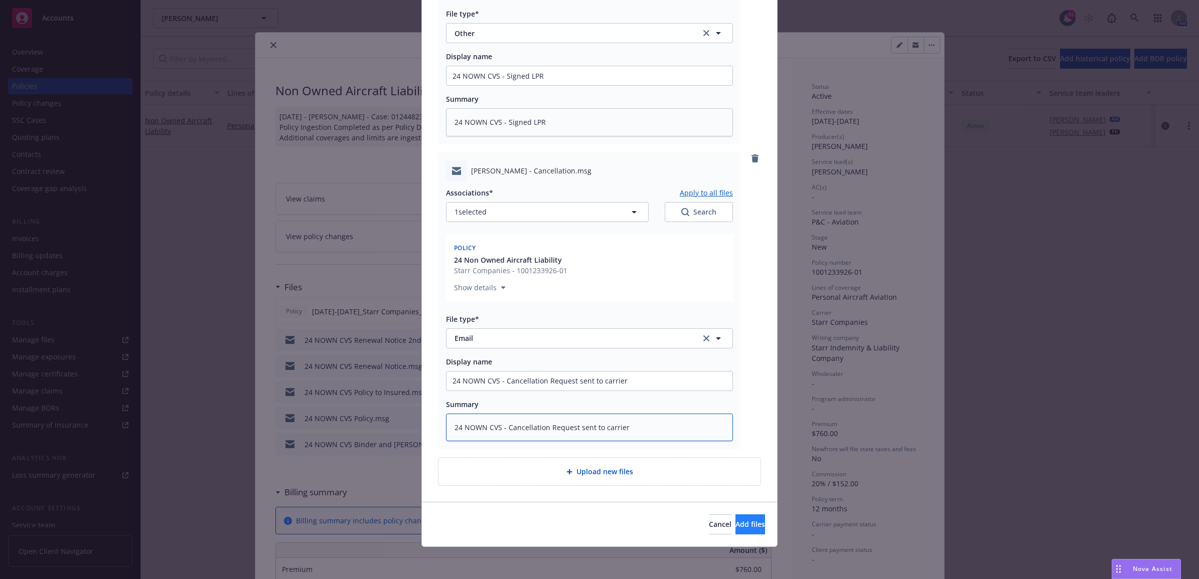
type textarea "24 NOWN CVS - Cancellation Request sent to carrier"
click at [736, 520] on span "Add files" at bounding box center [750, 525] width 30 height 10
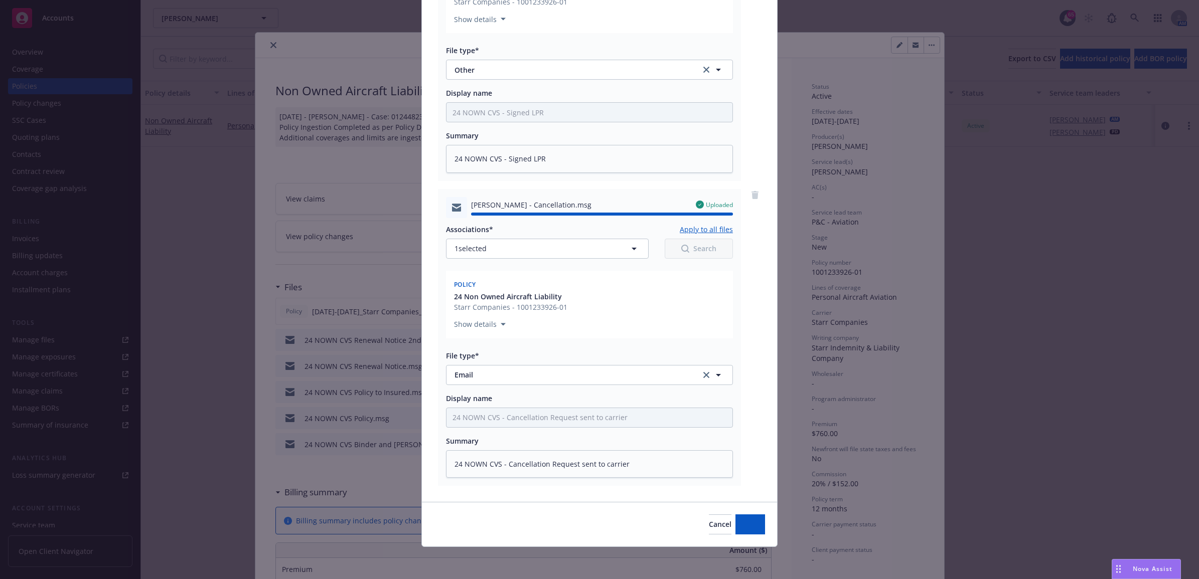
type textarea "x"
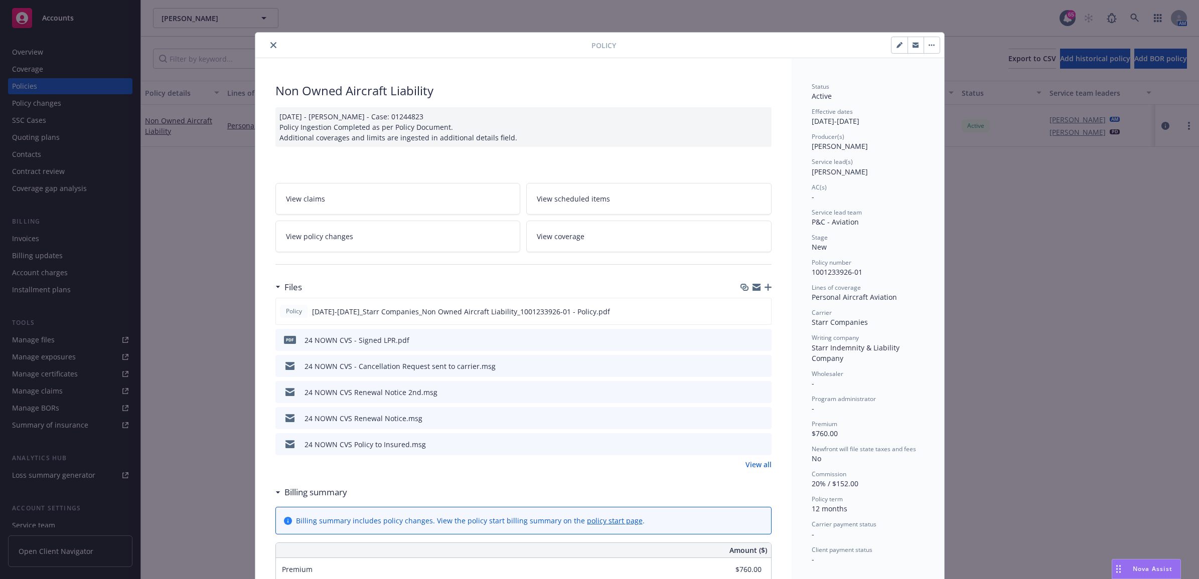
click at [270, 46] on icon "close" at bounding box center [273, 45] width 6 height 6
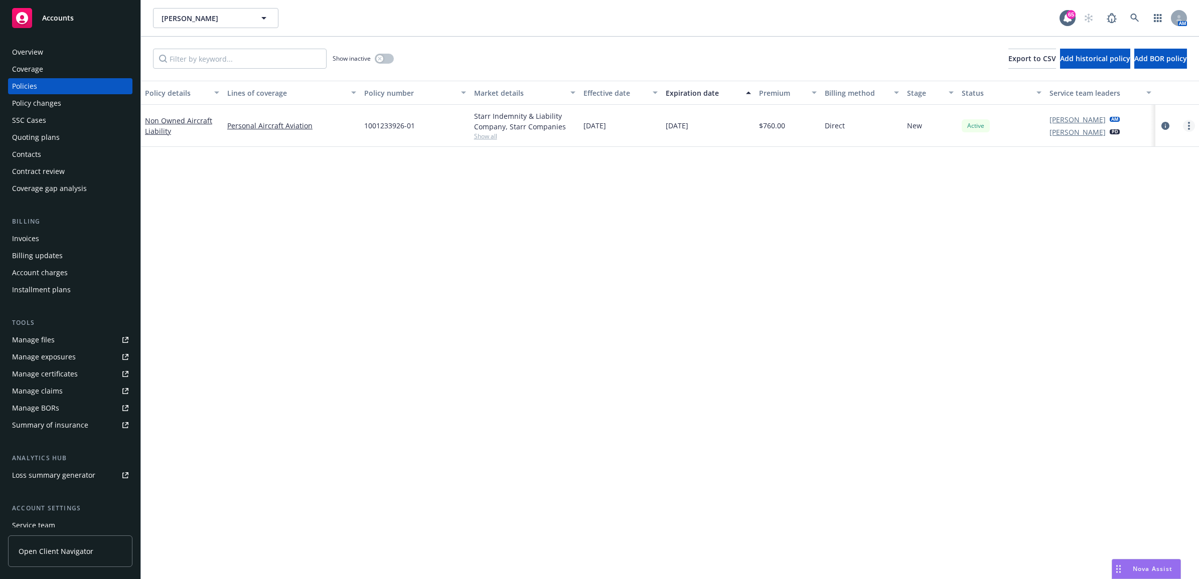
click at [1186, 129] on link "more" at bounding box center [1189, 126] width 12 height 12
click at [1145, 187] on link "End policy" at bounding box center [1136, 187] width 118 height 20
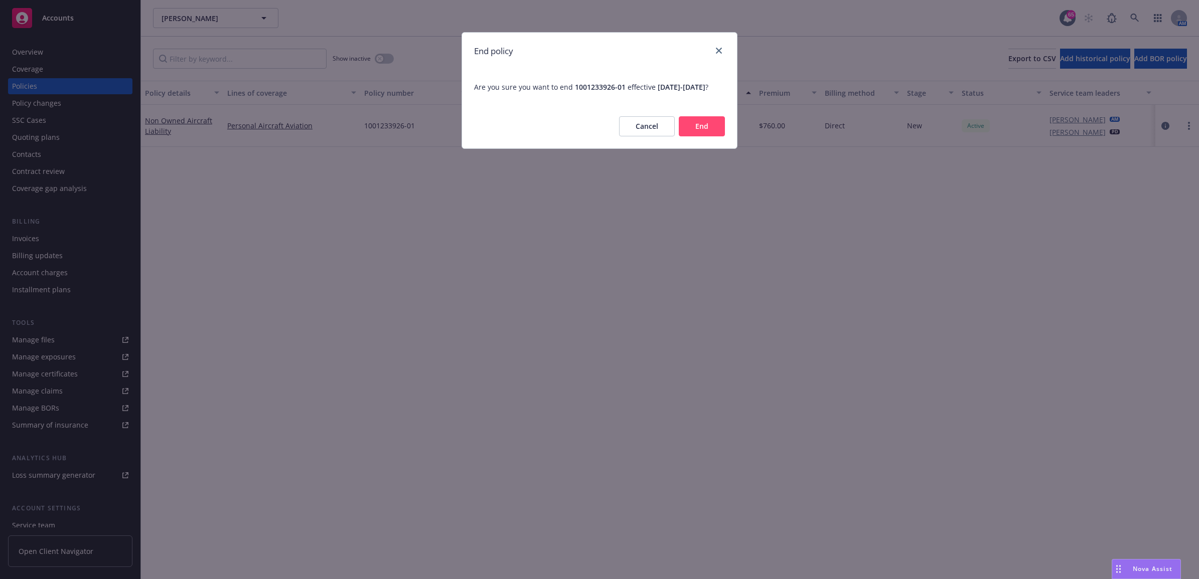
click at [708, 136] on button "End" at bounding box center [702, 126] width 46 height 20
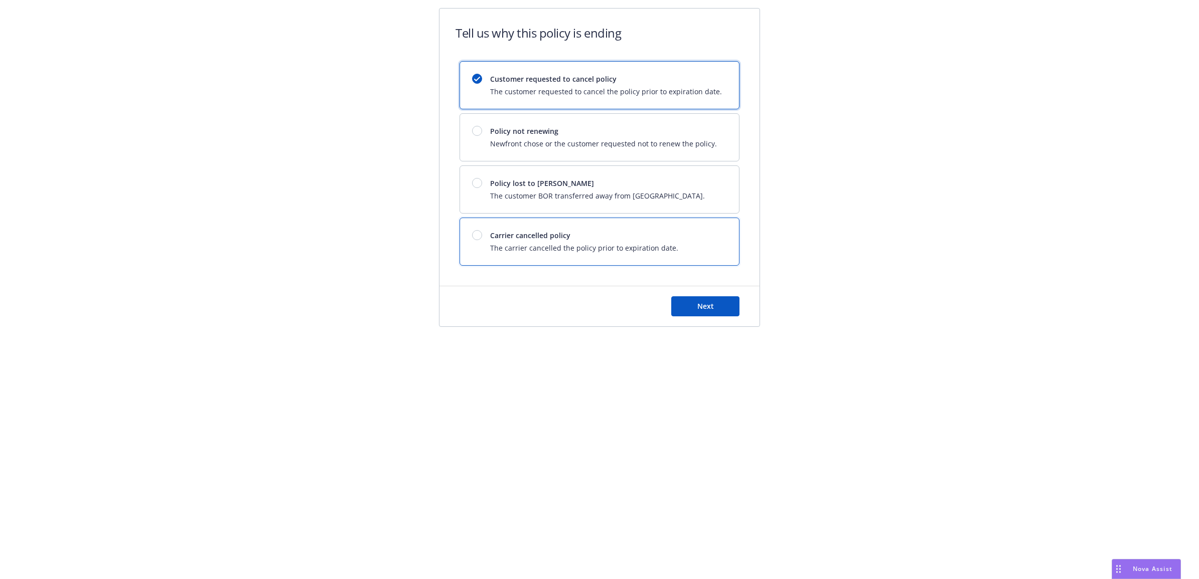
click at [563, 241] on span "Carrier cancelled policy" at bounding box center [584, 235] width 188 height 11
click at [676, 99] on div "Customer requested to cancel policy The customer requested to cancel the policy…" at bounding box center [599, 85] width 279 height 47
click at [712, 307] on span "Next" at bounding box center [705, 306] width 17 height 10
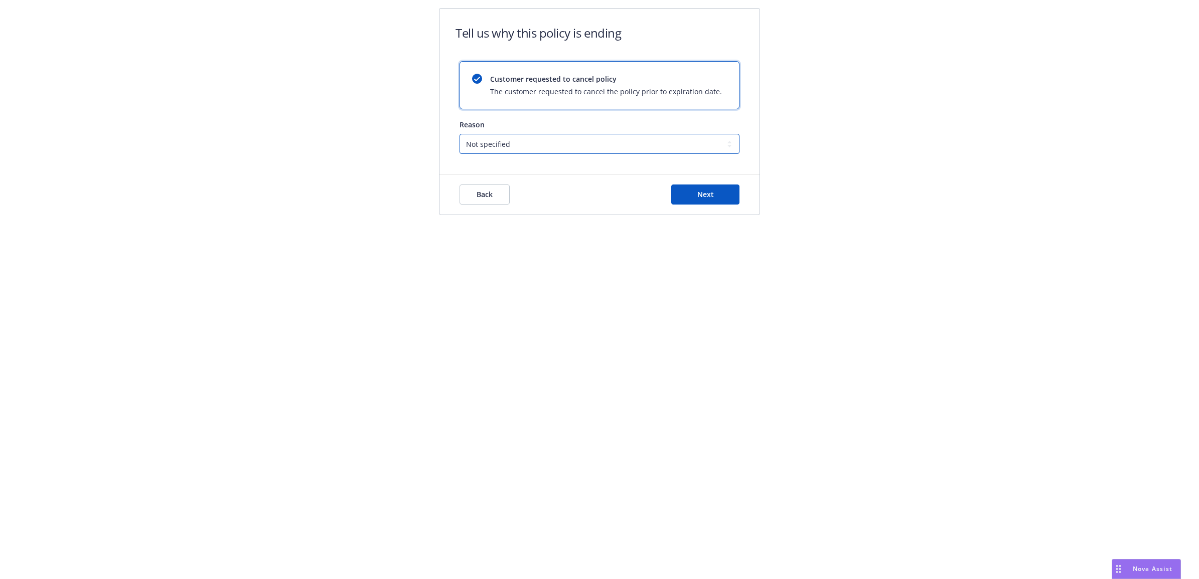
click at [624, 139] on select "Not specified Service Pricing Buyer change M&A, Bankruptcy, or Out of business …" at bounding box center [599, 144] width 280 height 20
click at [459, 134] on select "Not specified Service Pricing Buyer change M&A, Bankruptcy, or Out of business …" at bounding box center [599, 144] width 280 height 20
click at [691, 199] on button "Next" at bounding box center [705, 195] width 68 height 20
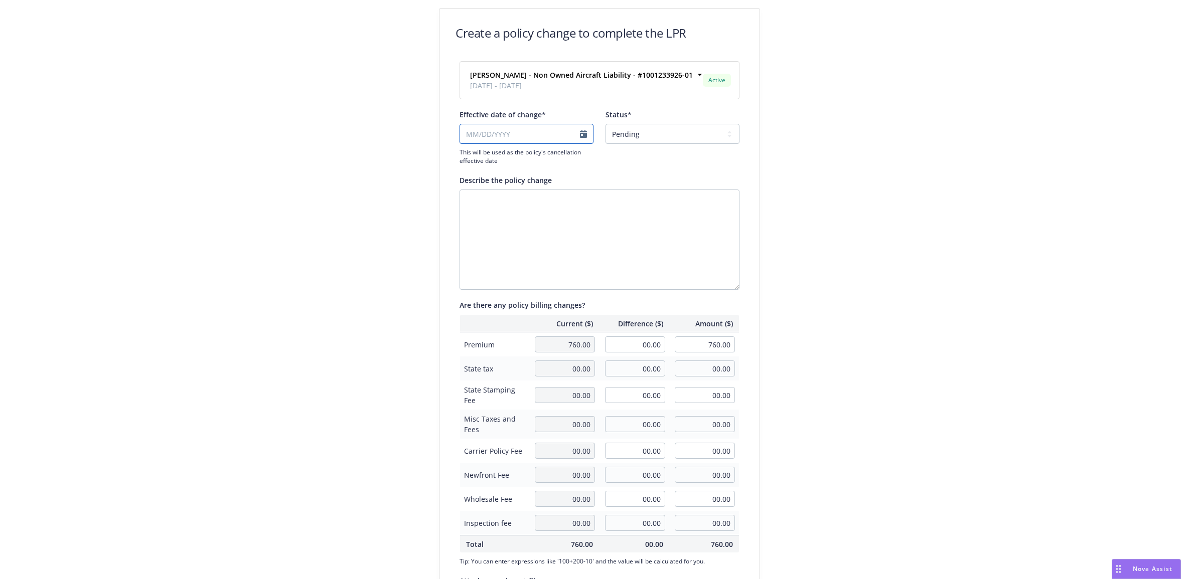
click at [580, 139] on input "Effective date of change*" at bounding box center [526, 134] width 134 height 20
select select "August"
select select "2025"
click at [498, 229] on span "19" at bounding box center [498, 232] width 8 height 11
type input "[DATE]"
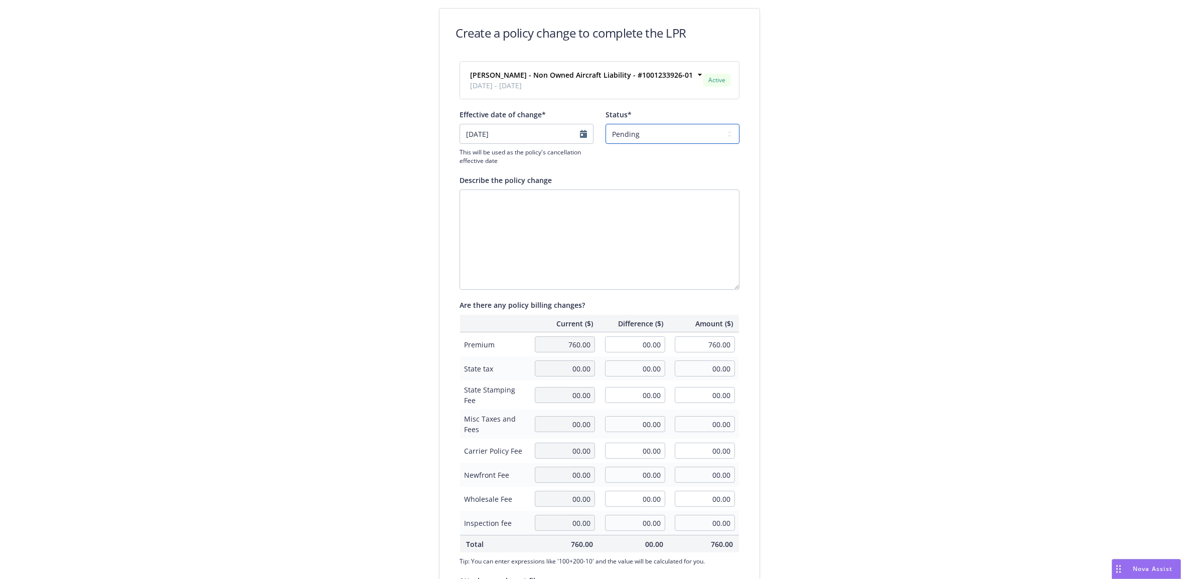
drag, startPoint x: 656, startPoint y: 136, endPoint x: 657, endPoint y: 142, distance: 5.6
click at [656, 136] on select "Pending Confirmed" at bounding box center [672, 134] width 134 height 20
select select "Confirmed"
click at [605, 124] on select "Pending Confirmed" at bounding box center [672, 134] width 134 height 20
drag, startPoint x: 628, startPoint y: 340, endPoint x: 740, endPoint y: 334, distance: 111.5
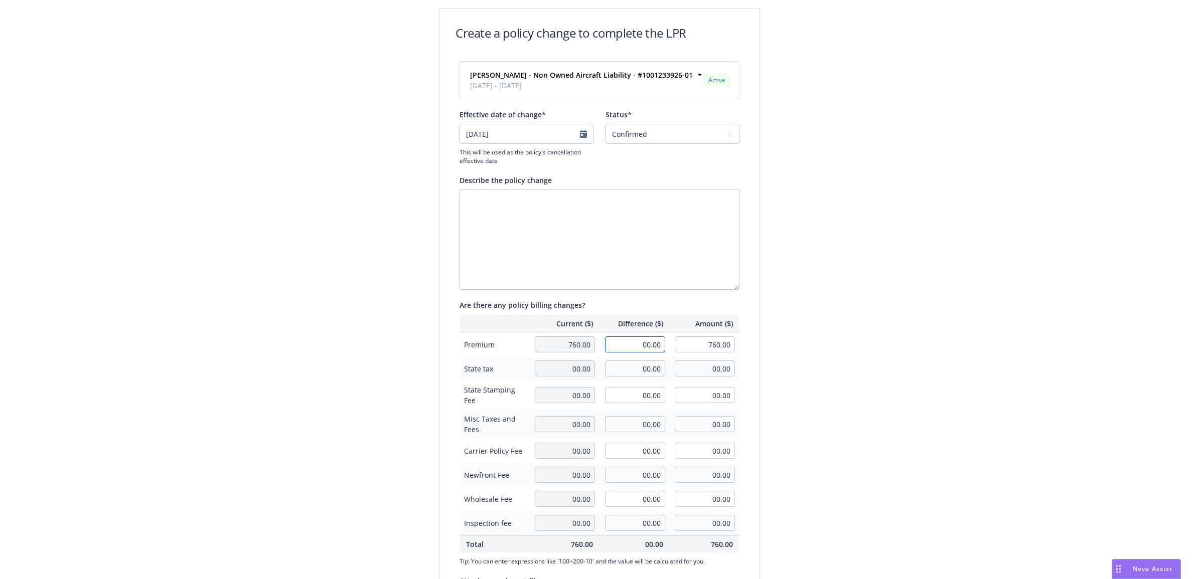
click at [684, 340] on tr "Premium 760.00 00.00 760.00" at bounding box center [599, 345] width 279 height 25
type input "-30.00"
type input "730.00"
click at [778, 325] on div "Create a policy change to complete the LPR [PERSON_NAME] - Non Owned Aircraft L…" at bounding box center [599, 344] width 385 height 672
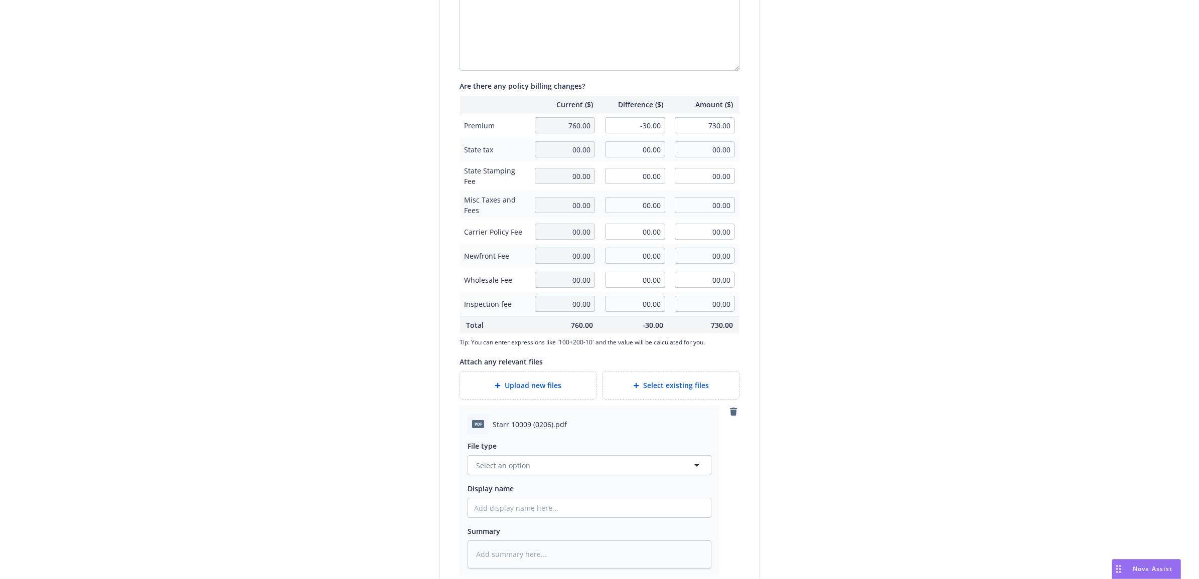
scroll to position [286, 0]
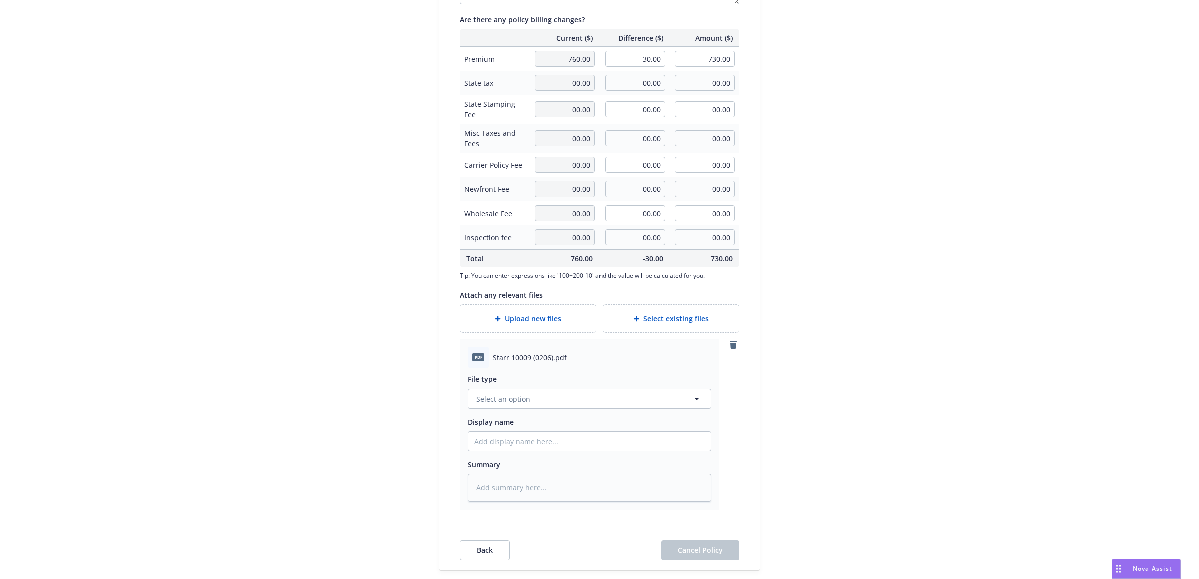
type textarea "x"
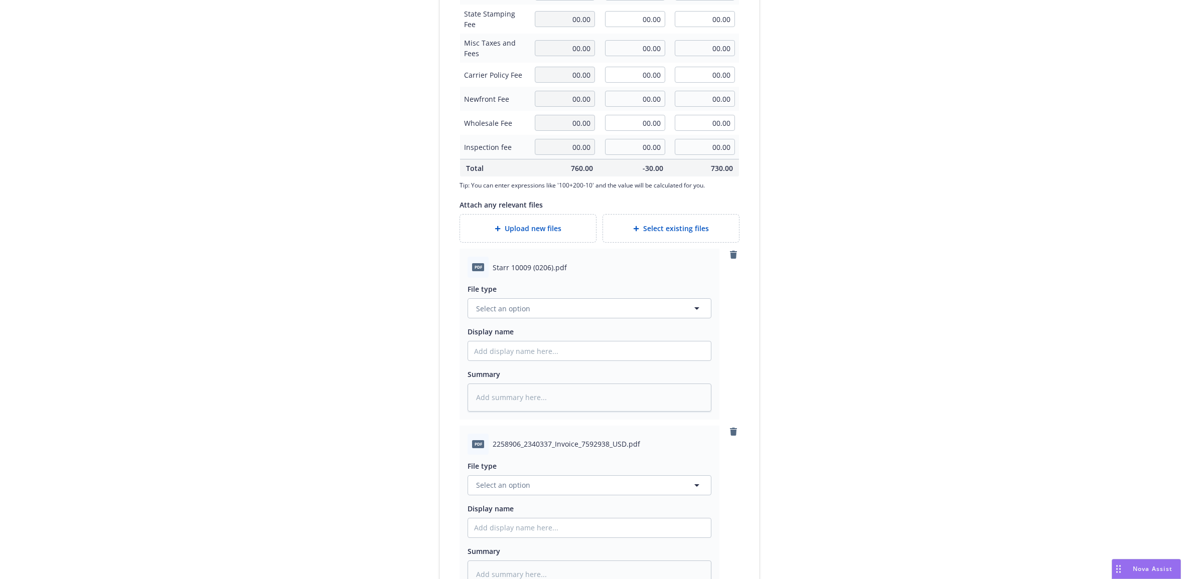
scroll to position [463, 0]
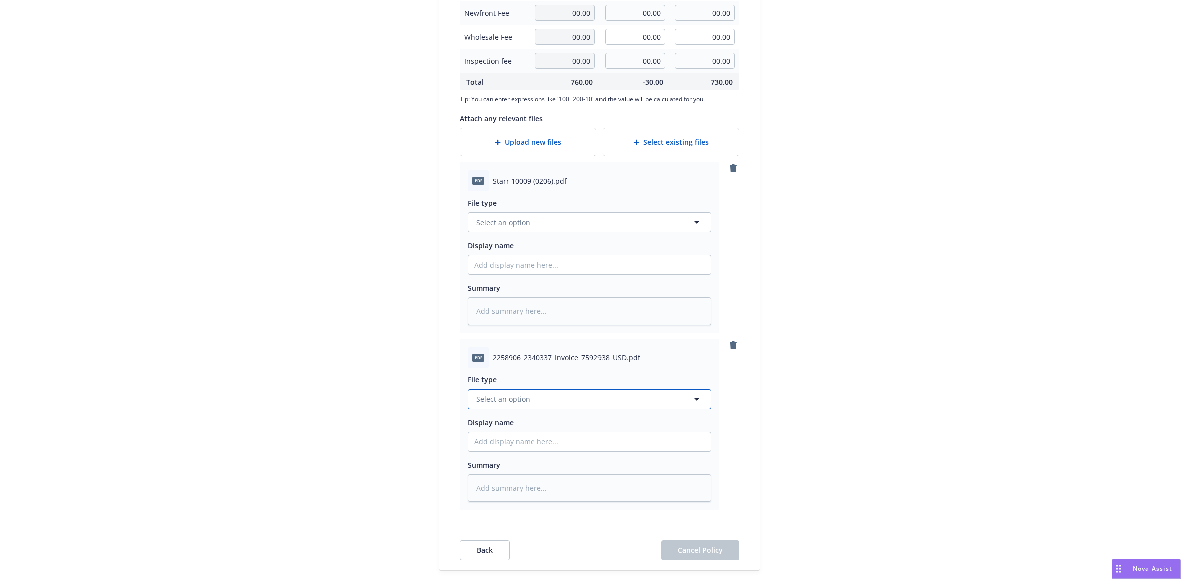
click at [490, 406] on button "Select an option" at bounding box center [589, 399] width 244 height 20
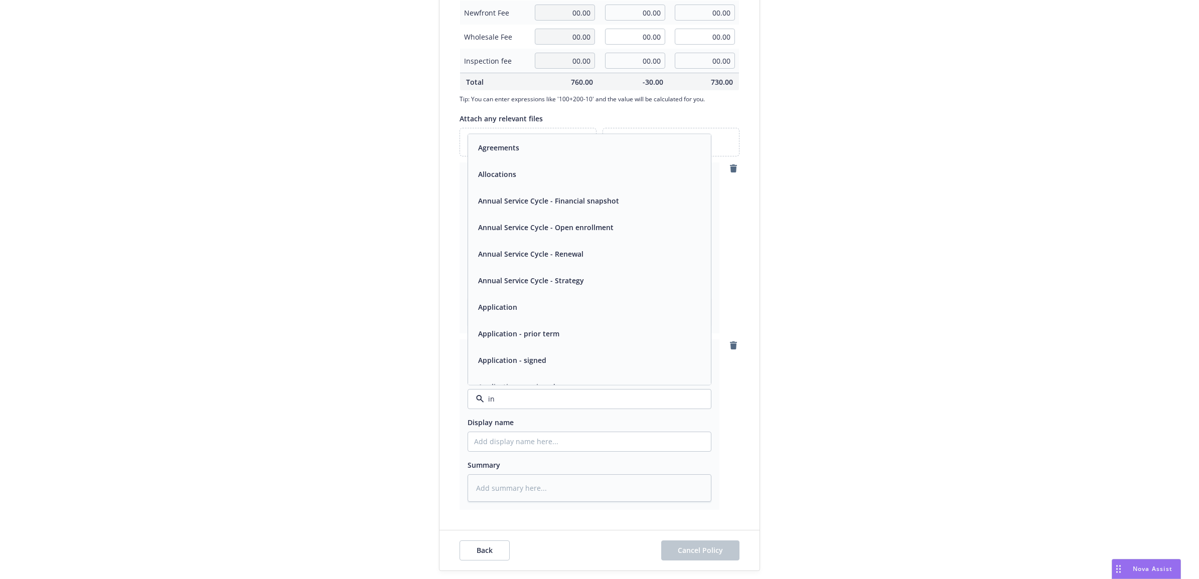
type input "inv"
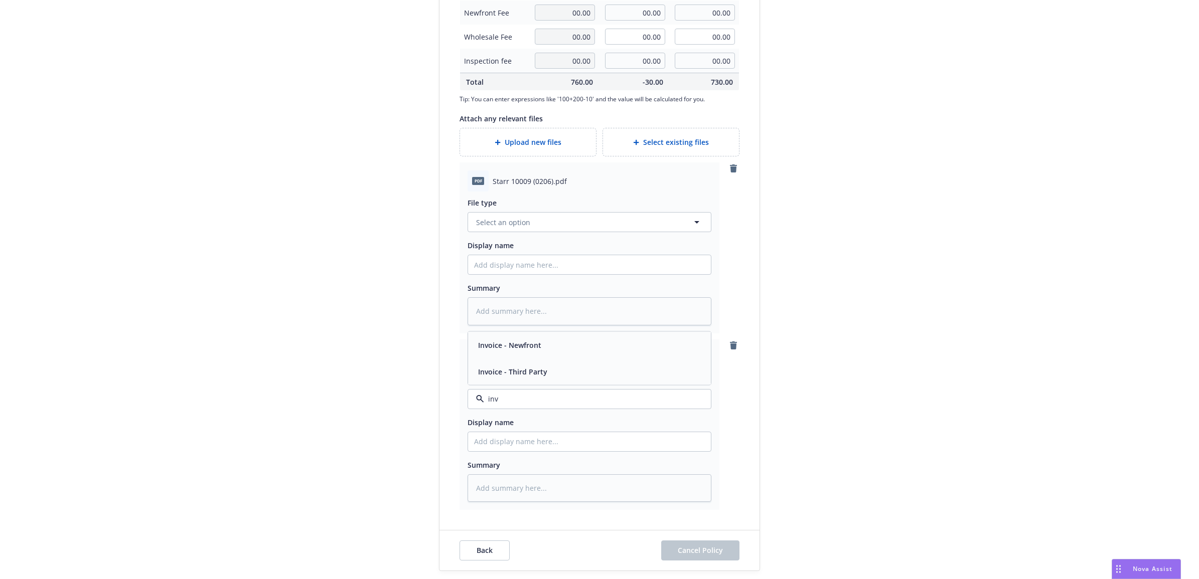
click at [538, 374] on span "Invoice - Third Party" at bounding box center [512, 371] width 69 height 11
click at [512, 488] on textarea at bounding box center [589, 488] width 244 height 28
type textarea "x"
type textarea "C"
type textarea "x"
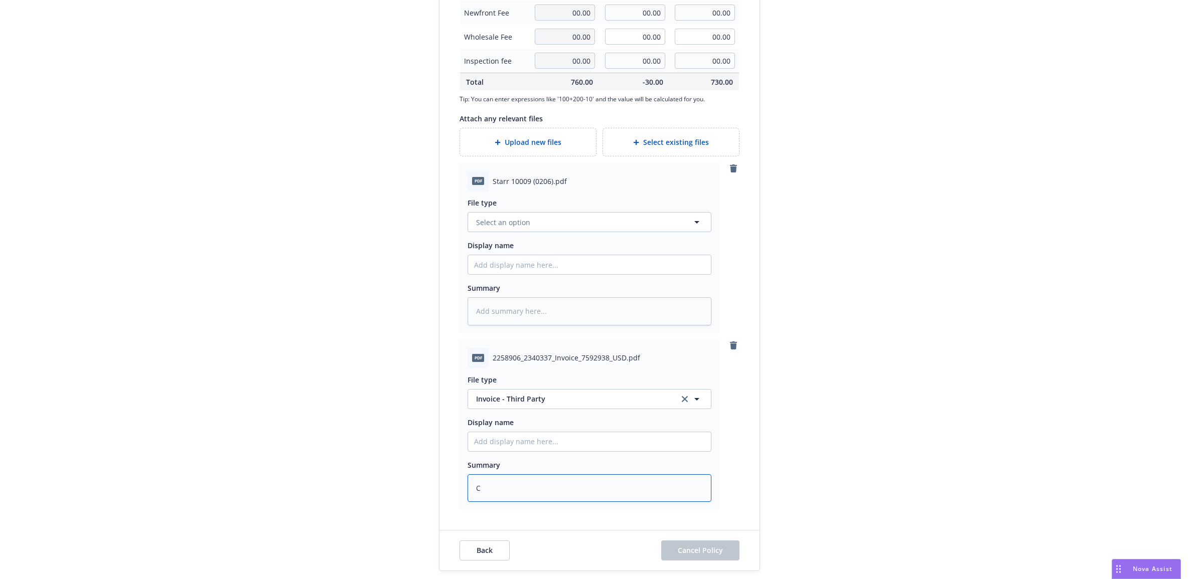
type textarea "Ca"
type textarea "x"
type textarea "Car"
type textarea "x"
type textarea "[PERSON_NAME]"
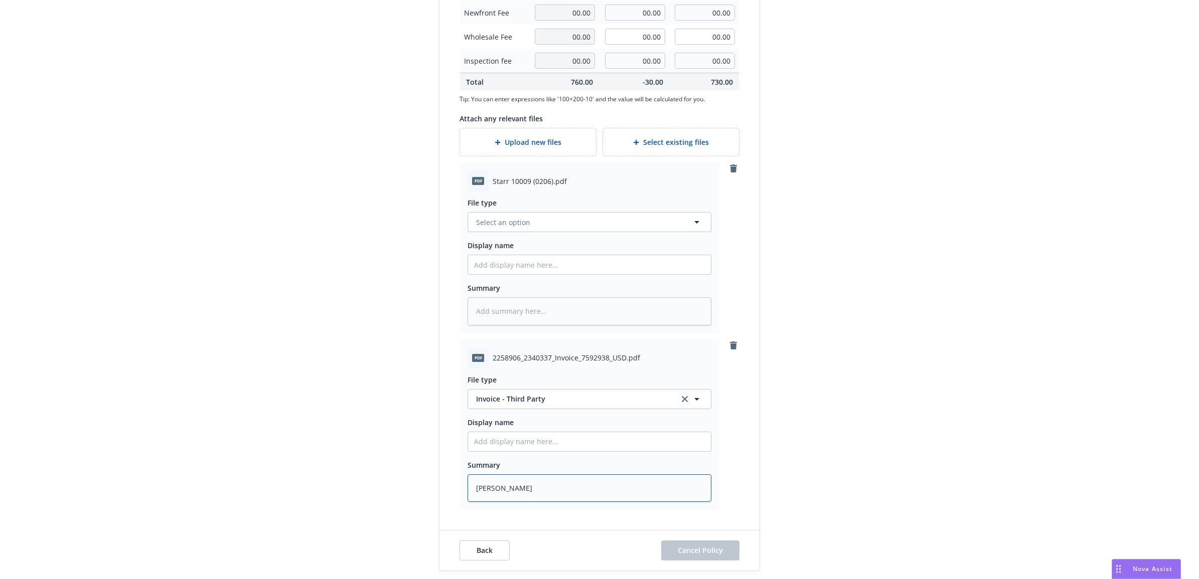
type textarea "x"
type textarea "[PERSON_NAME]"
type textarea "x"
type textarea "[PERSON_NAME]"
type textarea "x"
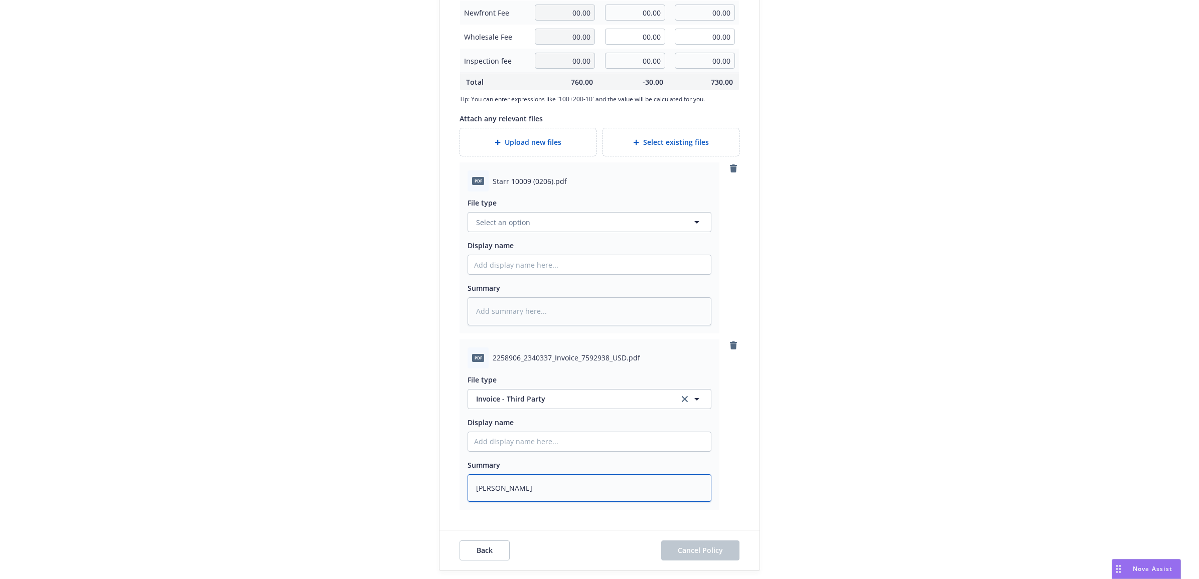
type textarea "Carrier"
type textarea "x"
type textarea "Carrier"
type textarea "x"
type textarea "Carrier In"
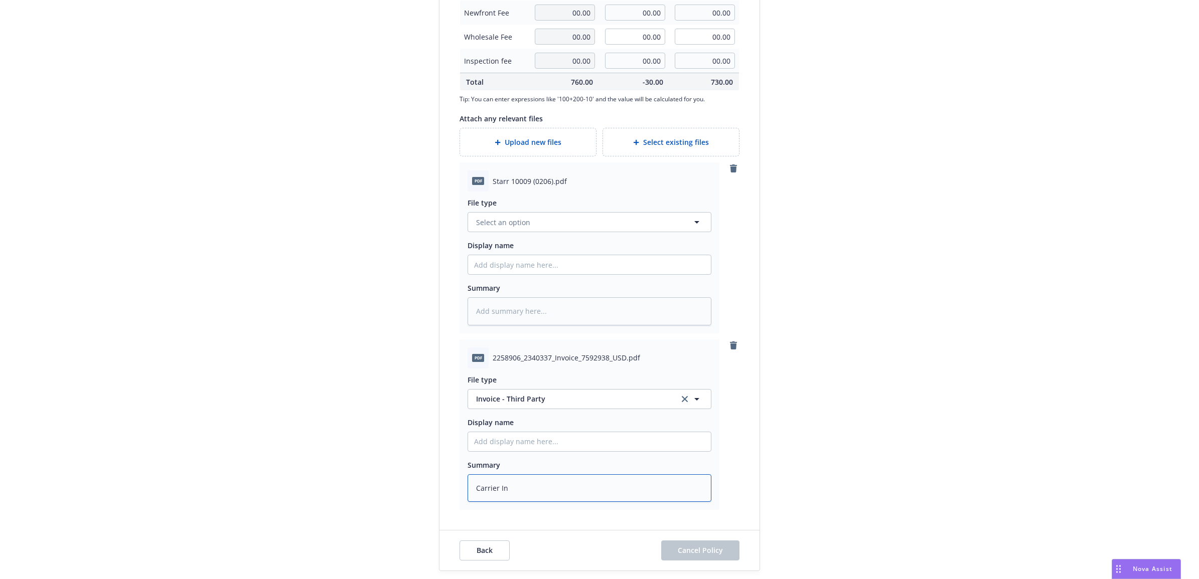
type textarea "x"
type textarea "Carrier Inv"
type textarea "x"
drag, startPoint x: 484, startPoint y: 435, endPoint x: 810, endPoint y: 449, distance: 326.3
click at [485, 274] on input "Display name" at bounding box center [589, 264] width 243 height 19
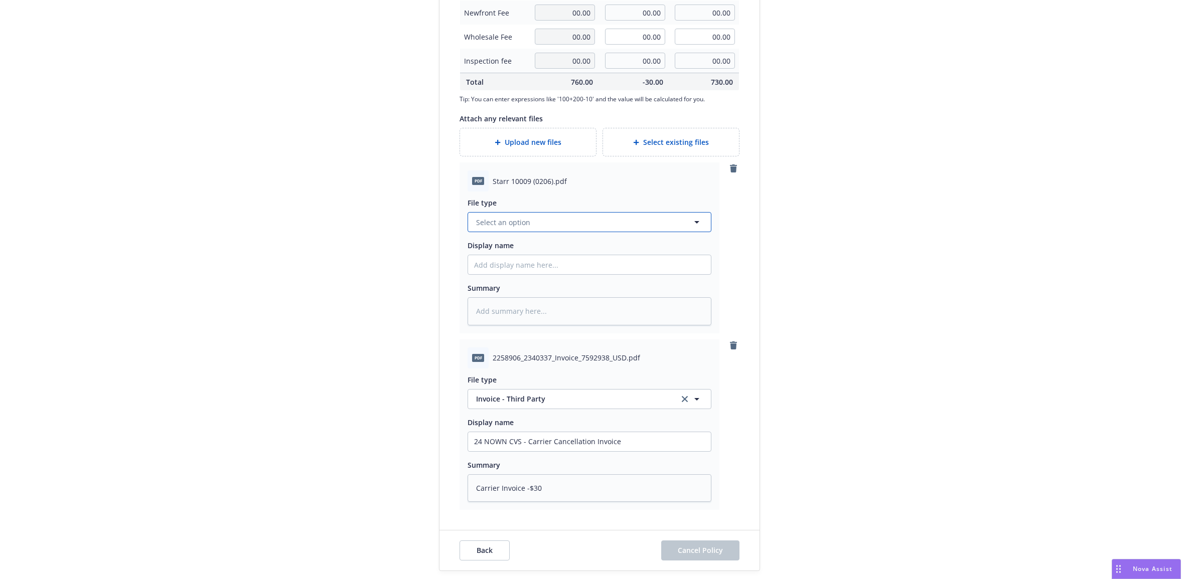
click at [555, 216] on button "Select an option" at bounding box center [589, 222] width 244 height 20
click at [546, 249] on div "Endorsement" at bounding box center [589, 250] width 231 height 15
paste textarea "24 NOWN CVS - Cancellation Request sent to carrier"
drag, startPoint x: 654, startPoint y: 312, endPoint x: 568, endPoint y: 314, distance: 85.8
click at [568, 314] on textarea "24 NOWN CVS - Cancellation Request sent to carrier" at bounding box center [589, 311] width 244 height 28
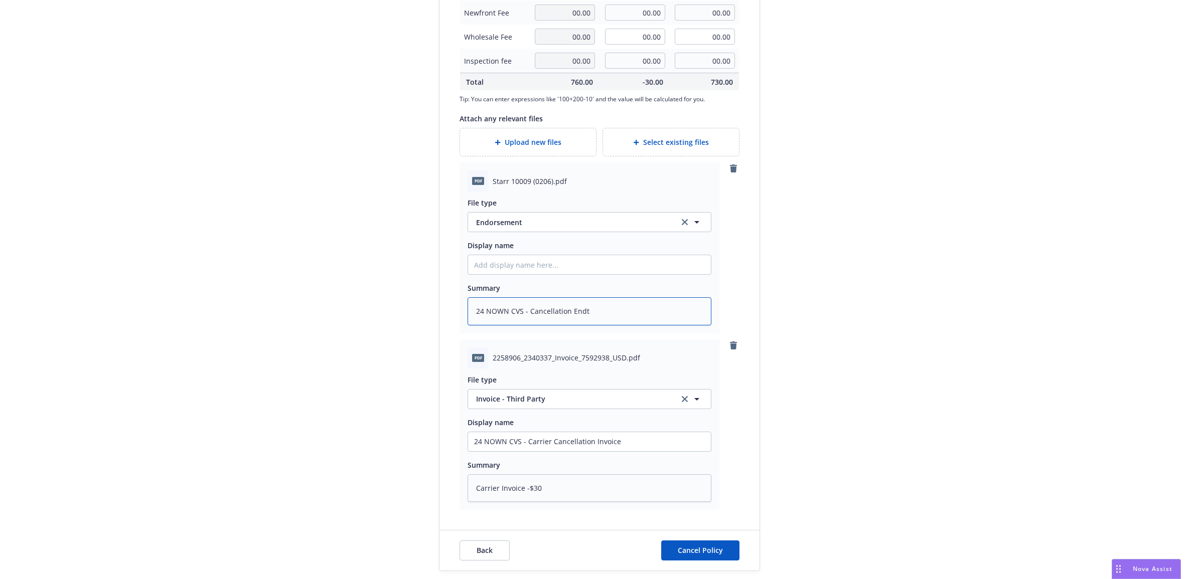
drag, startPoint x: 609, startPoint y: 316, endPoint x: 422, endPoint y: 318, distance: 187.1
click at [427, 318] on form "Create a policy change to complete the LPR [PERSON_NAME] - Non Owned Aircraft L…" at bounding box center [599, 59] width 345 height 1026
paste input "24 NOWN CVS - Cancellation Endt"
click at [797, 385] on div "Create a policy change to complete the LPR [PERSON_NAME] - Non Owned Aircraft L…" at bounding box center [599, 59] width 1199 height 1042
click at [708, 548] on span "Cancel Policy" at bounding box center [700, 551] width 45 height 10
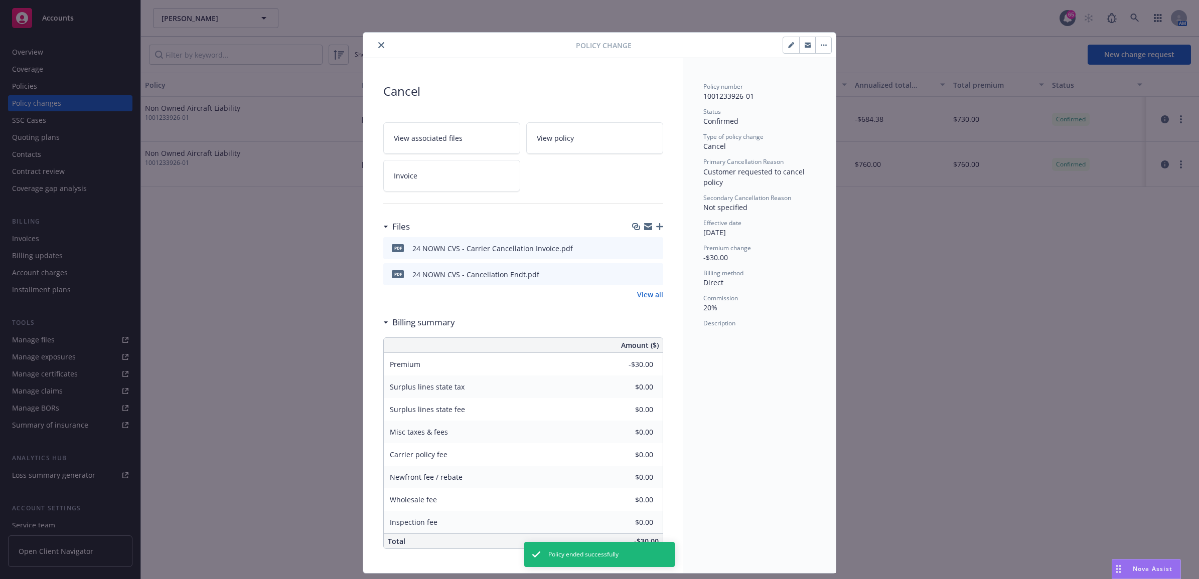
click at [375, 44] on button "close" at bounding box center [381, 45] width 12 height 12
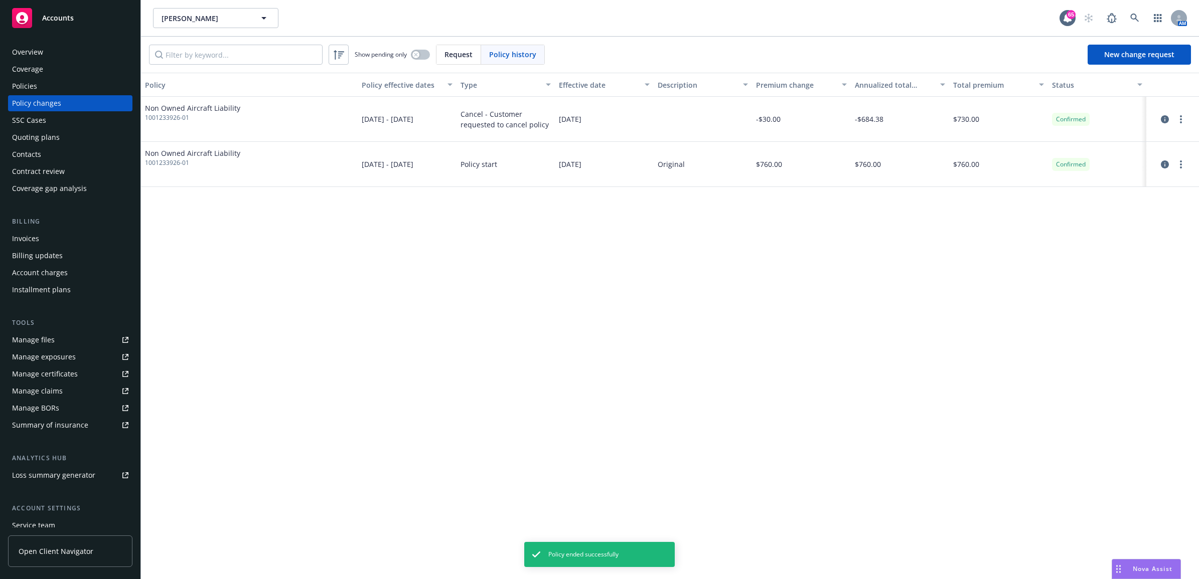
click at [53, 89] on div "Policies" at bounding box center [70, 86] width 116 height 16
